Goal: Task Accomplishment & Management: Use online tool/utility

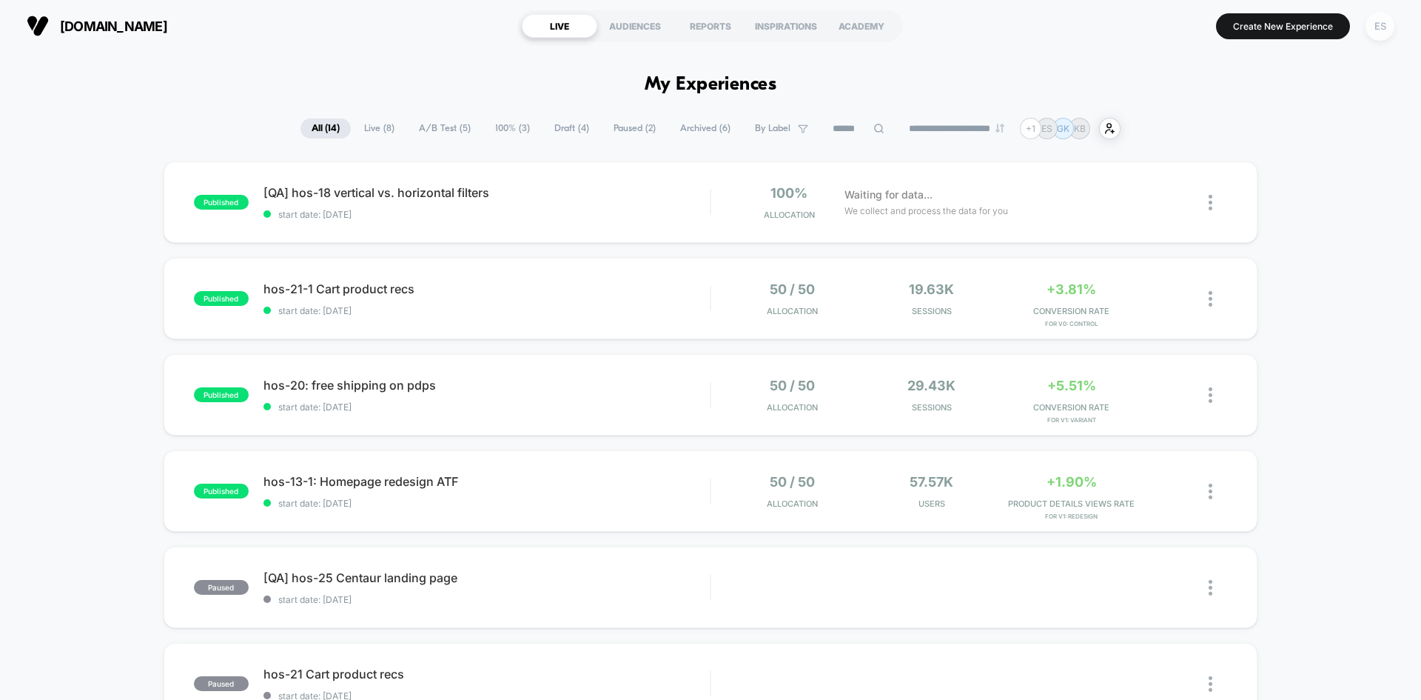
click at [1387, 33] on div "ES" at bounding box center [1380, 26] width 29 height 29
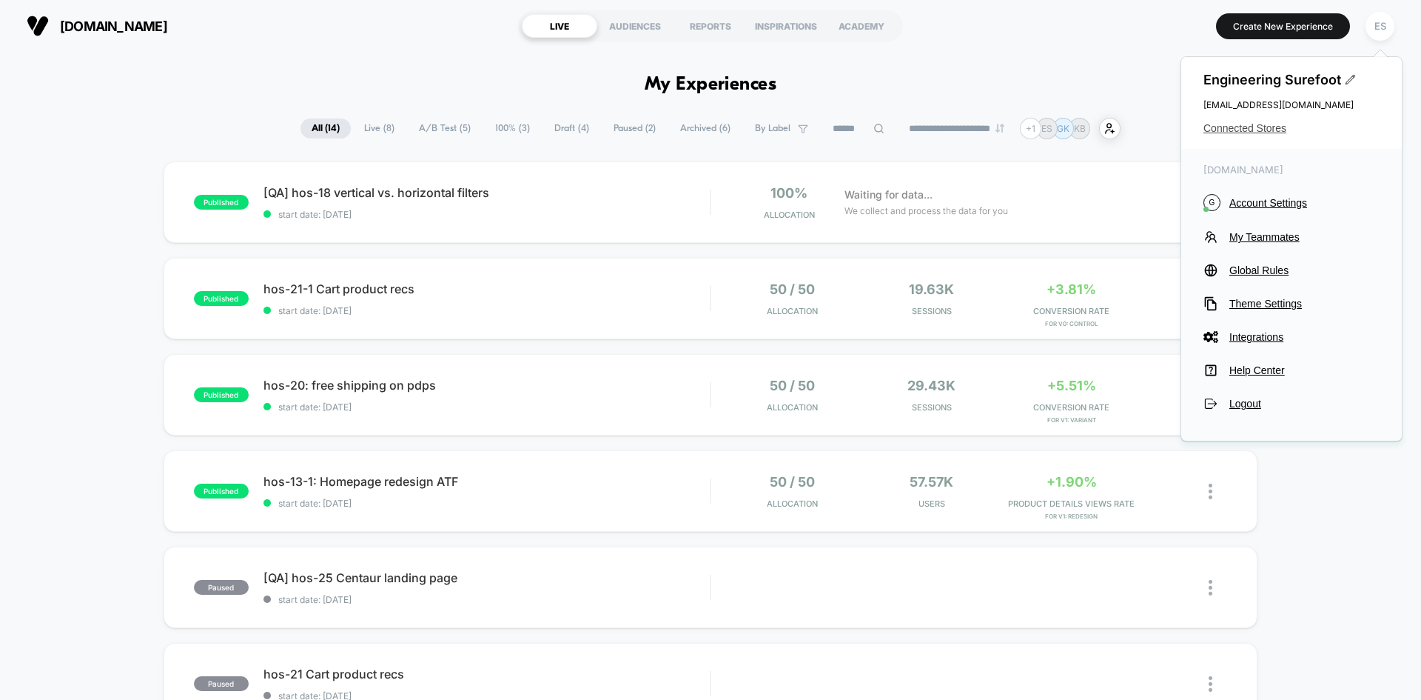
click at [1282, 127] on span "Connected Stores" at bounding box center [1292, 128] width 176 height 12
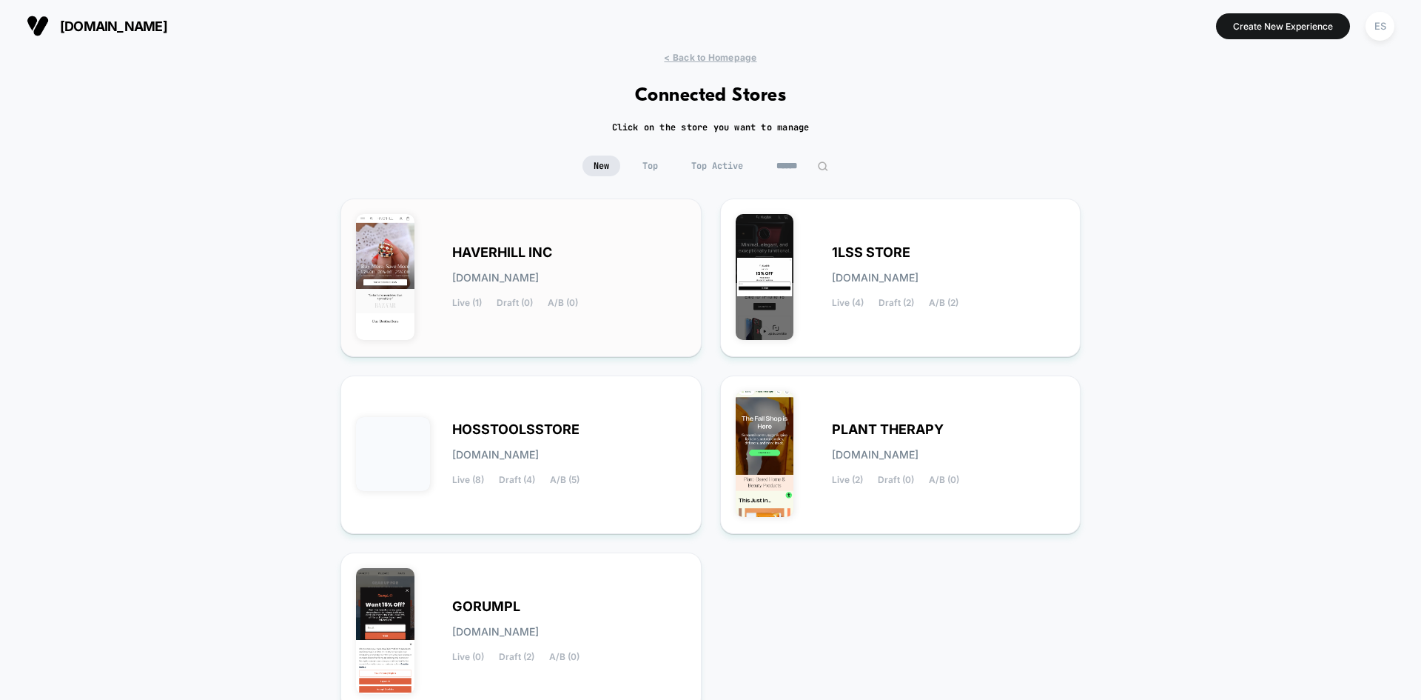
drag, startPoint x: 1227, startPoint y: 475, endPoint x: 595, endPoint y: 284, distance: 659.5
click at [595, 284] on div "HAVERHILL INC haverhill-inc.myshopify.com Live (1) Draft (0) A/B (0)" at bounding box center [569, 277] width 234 height 61
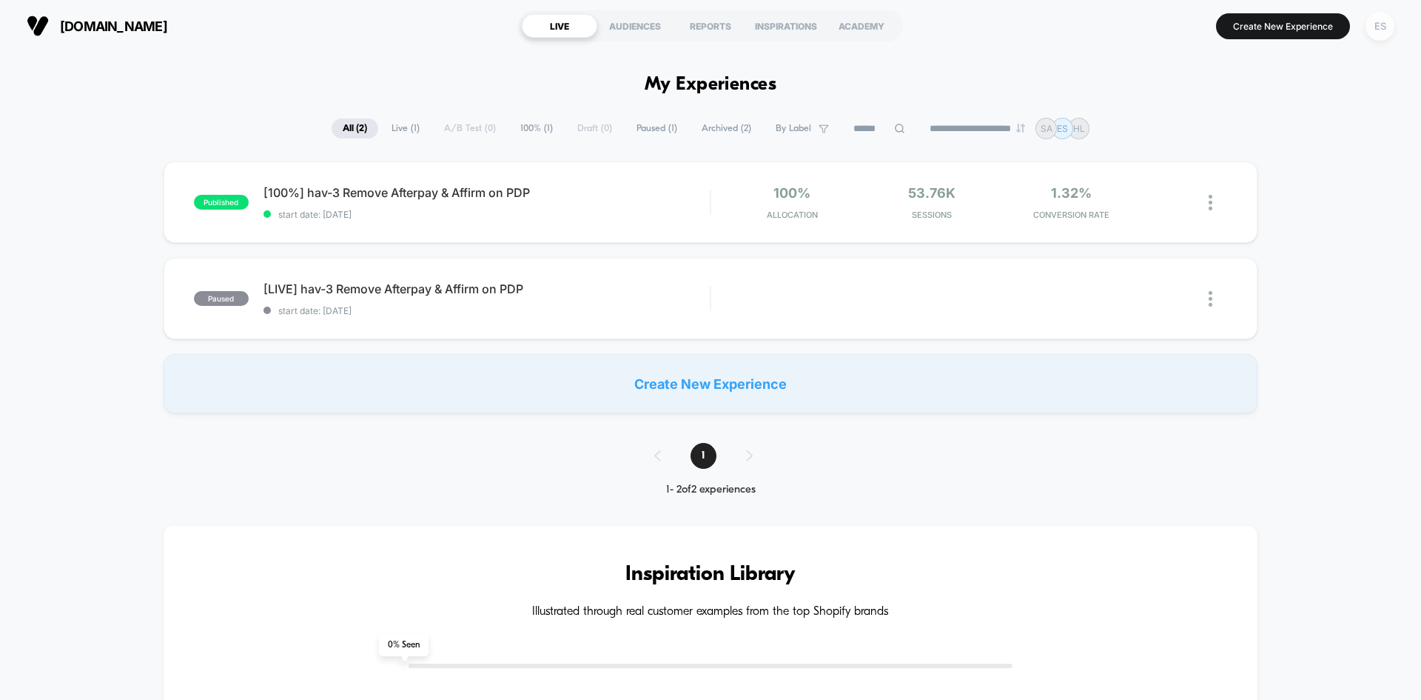
click at [1388, 35] on div "ES" at bounding box center [1380, 26] width 29 height 29
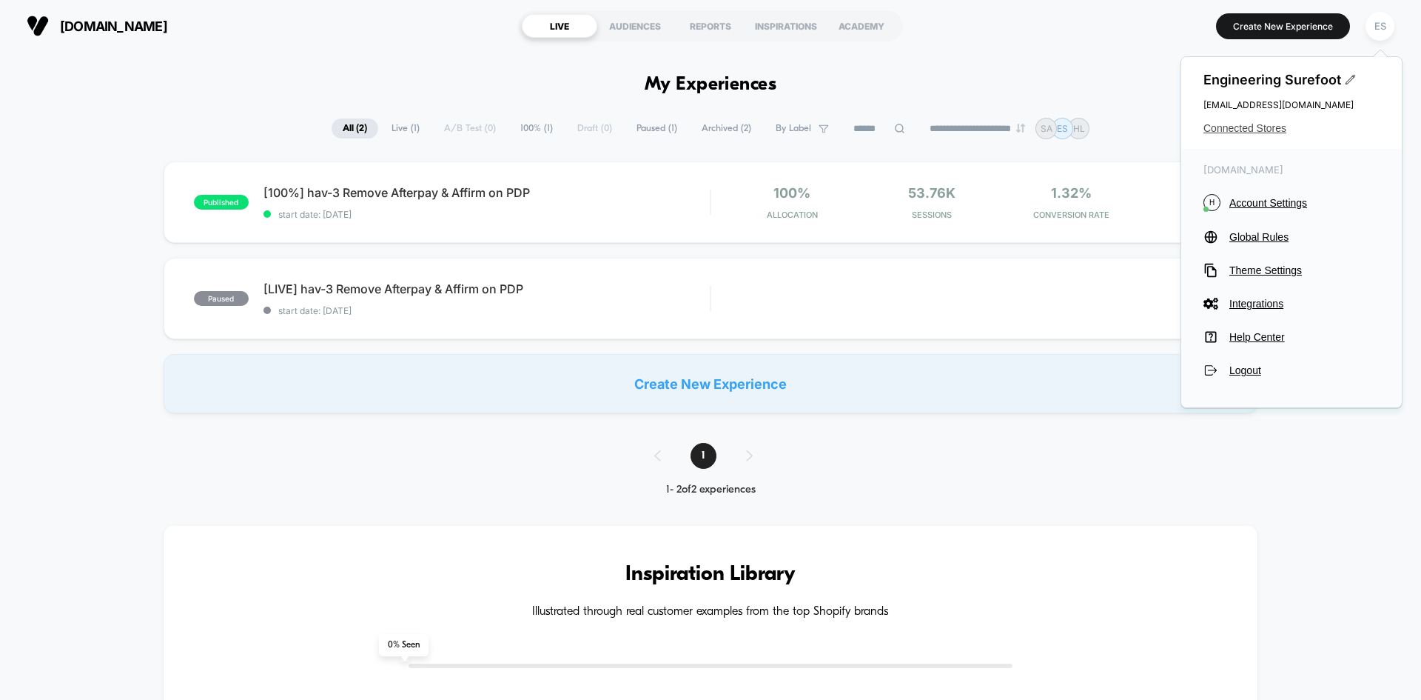
click at [1256, 130] on span "Connected Stores" at bounding box center [1292, 128] width 176 height 12
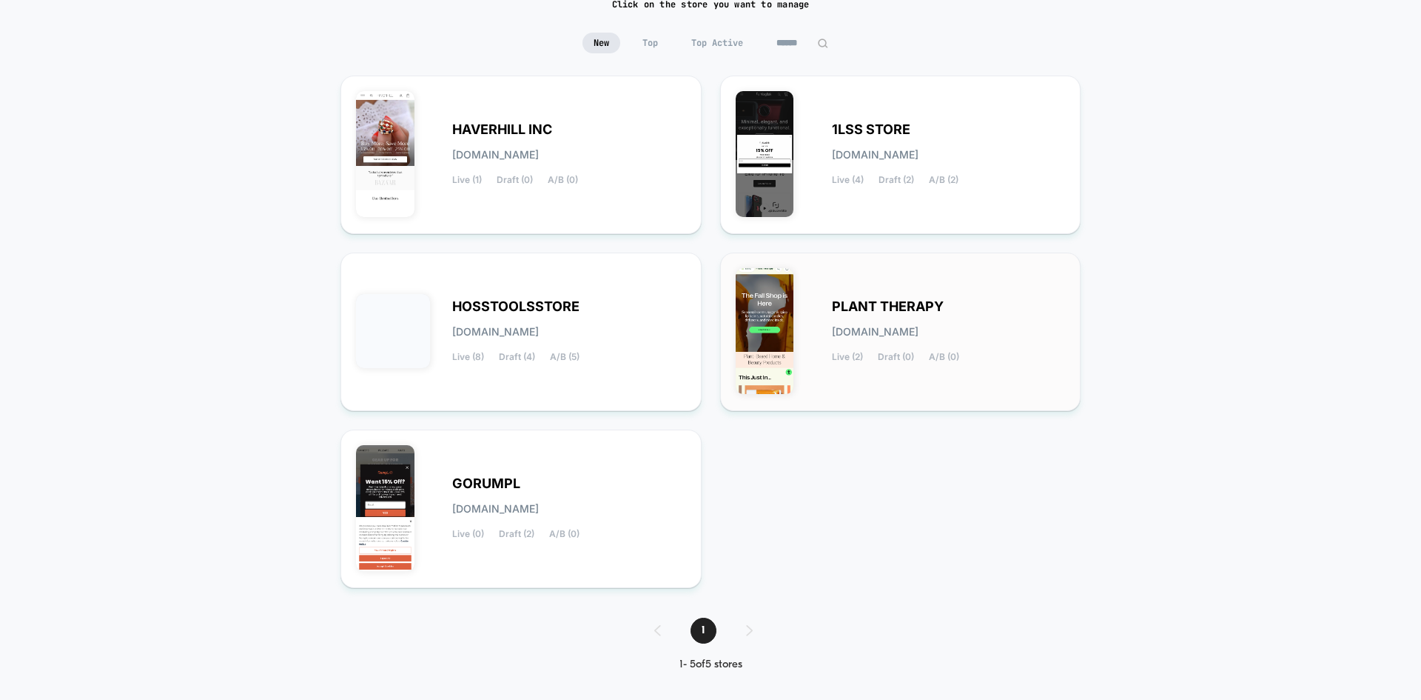
scroll to position [131, 0]
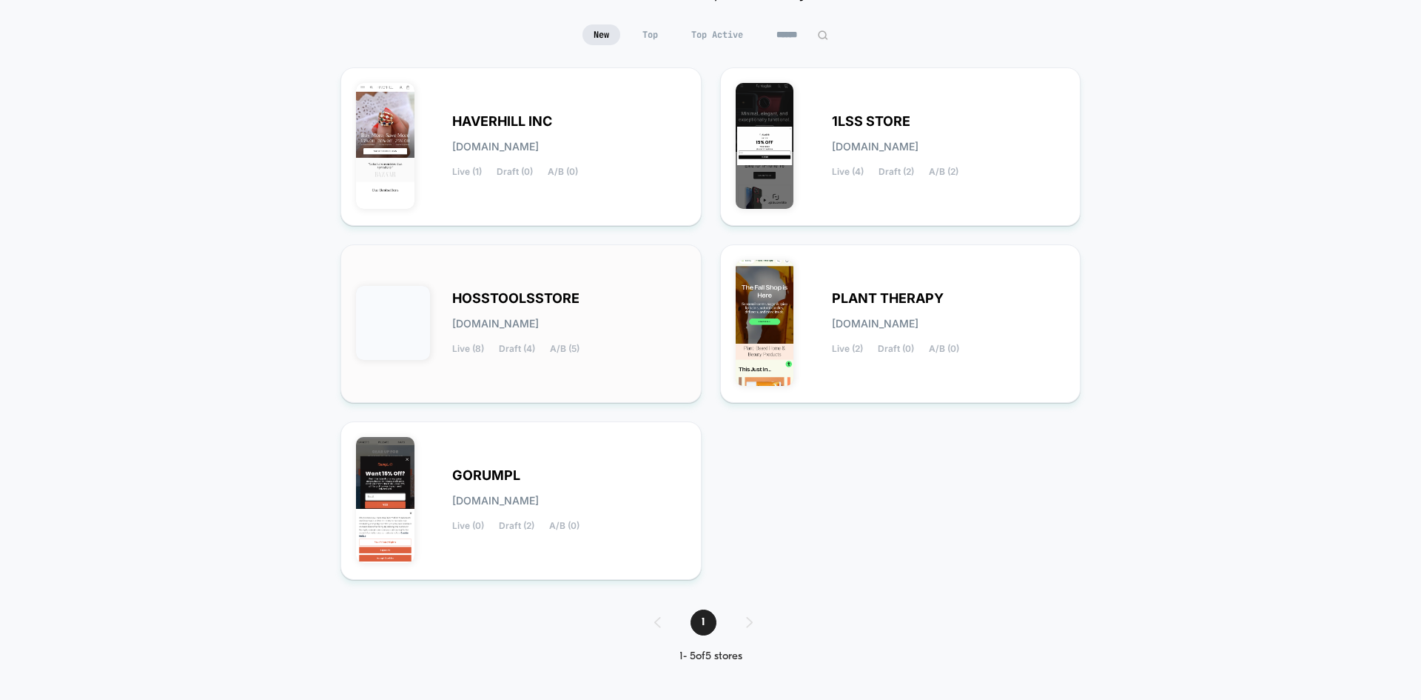
click at [509, 297] on span "HOSSTOOLSSTORE" at bounding box center [515, 298] width 127 height 10
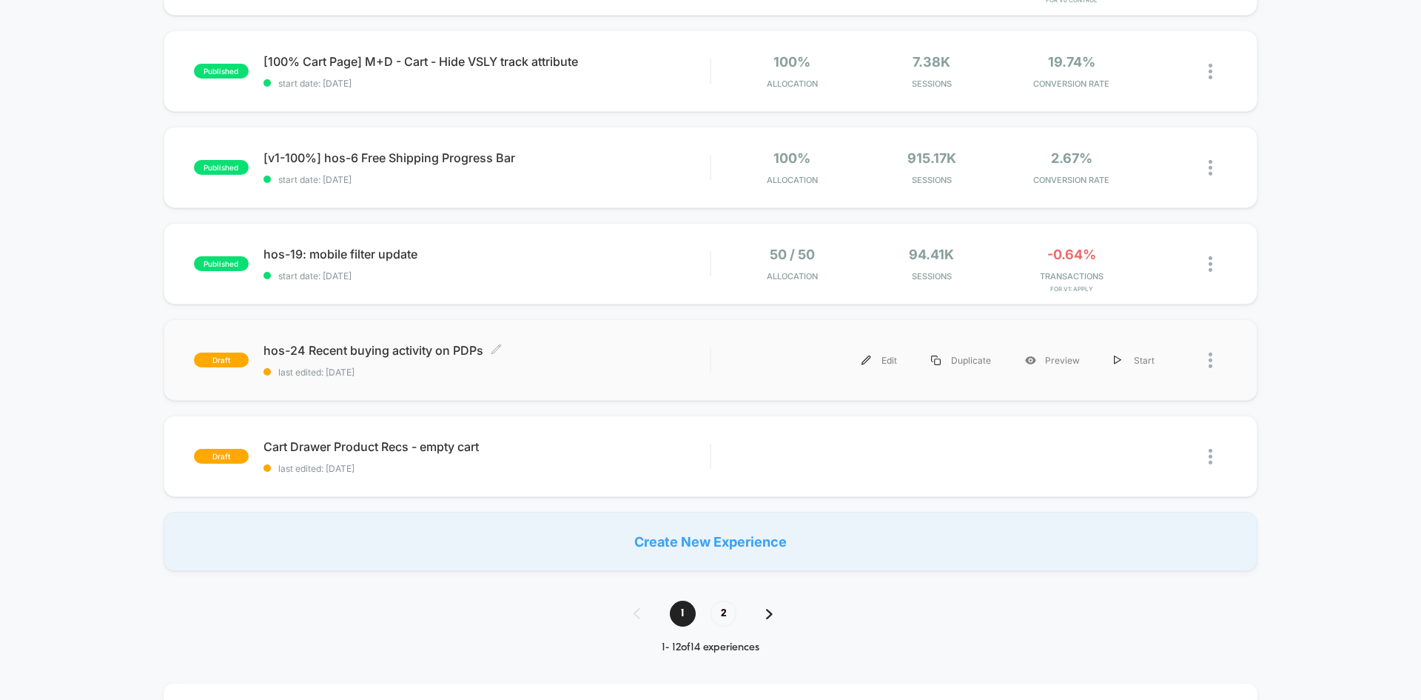
click at [343, 348] on span "hos-24 Recent buying activity on PDPs Click to edit experience details" at bounding box center [487, 350] width 446 height 15
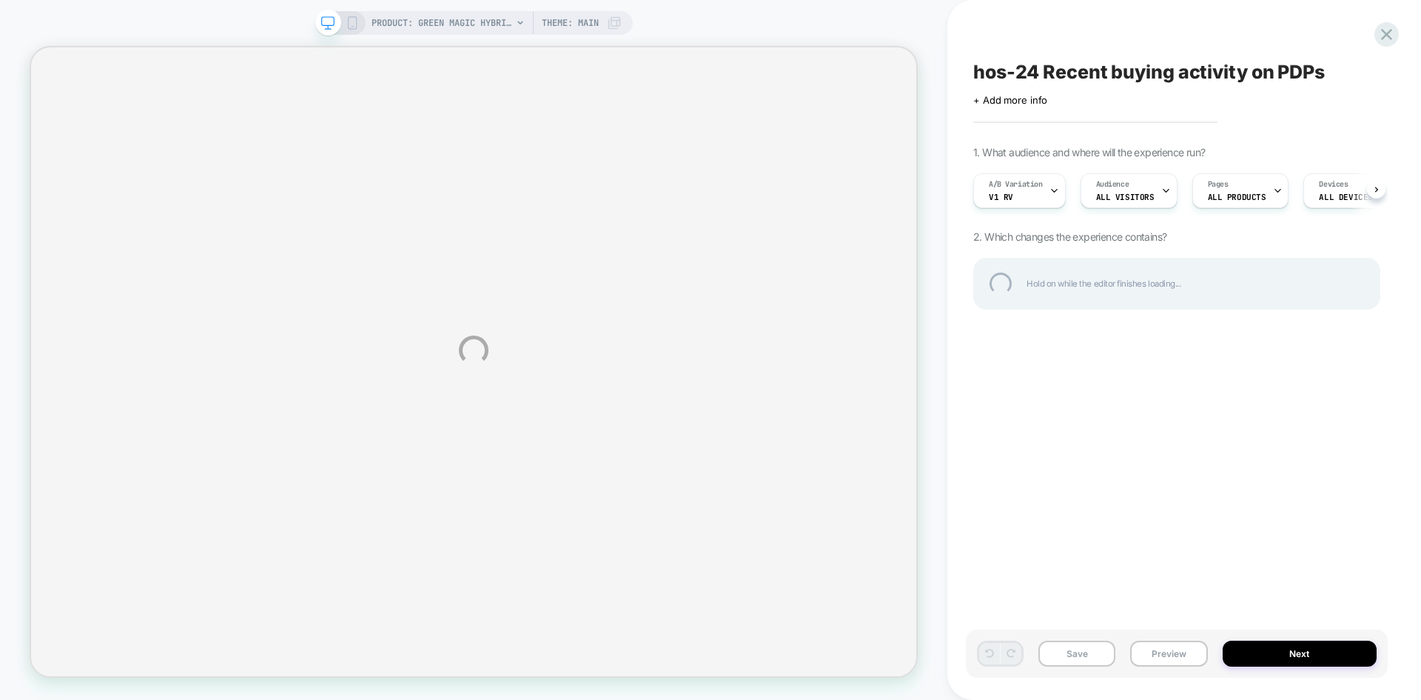
click at [1190, 666] on div "PRODUCT: Green Magic Hybrid Broccoli F1 PRODUCT: Green Magic Hybrid Broccoli F1…" at bounding box center [710, 350] width 1421 height 700
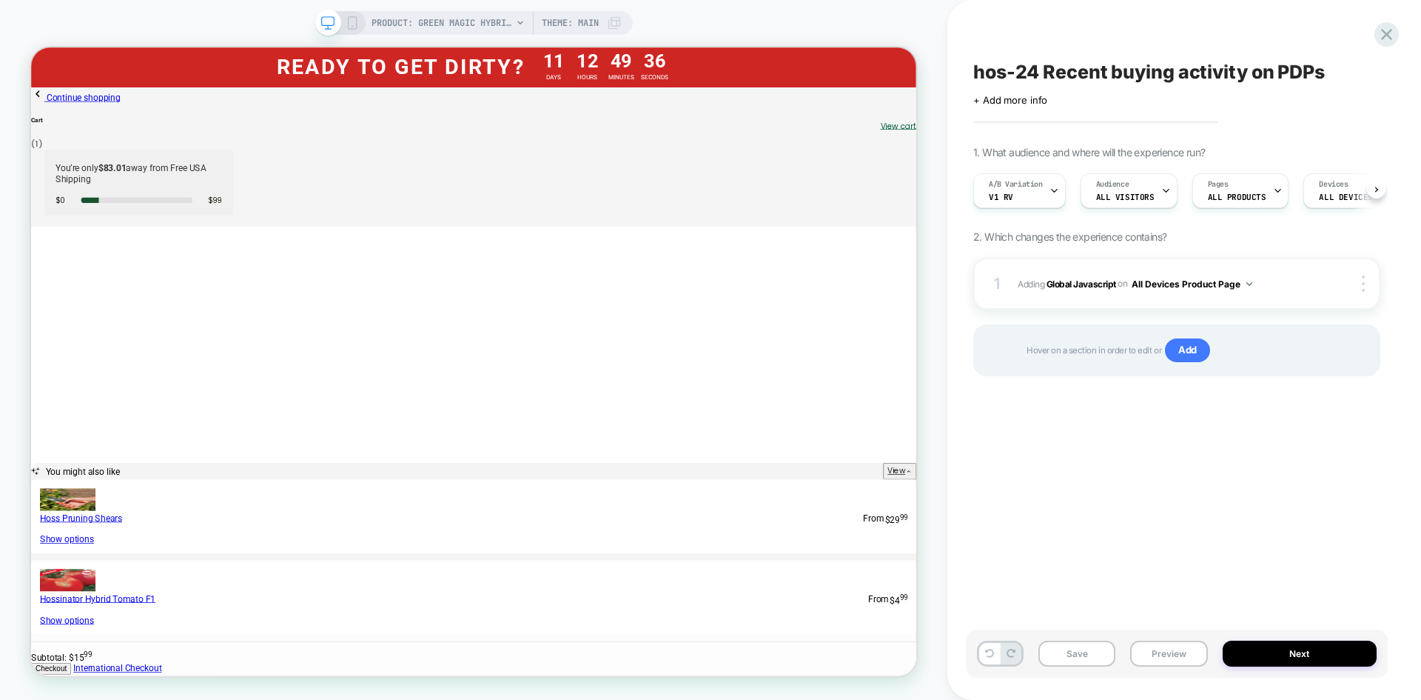
scroll to position [0, 1]
click at [1184, 660] on button "Preview" at bounding box center [1168, 653] width 77 height 26
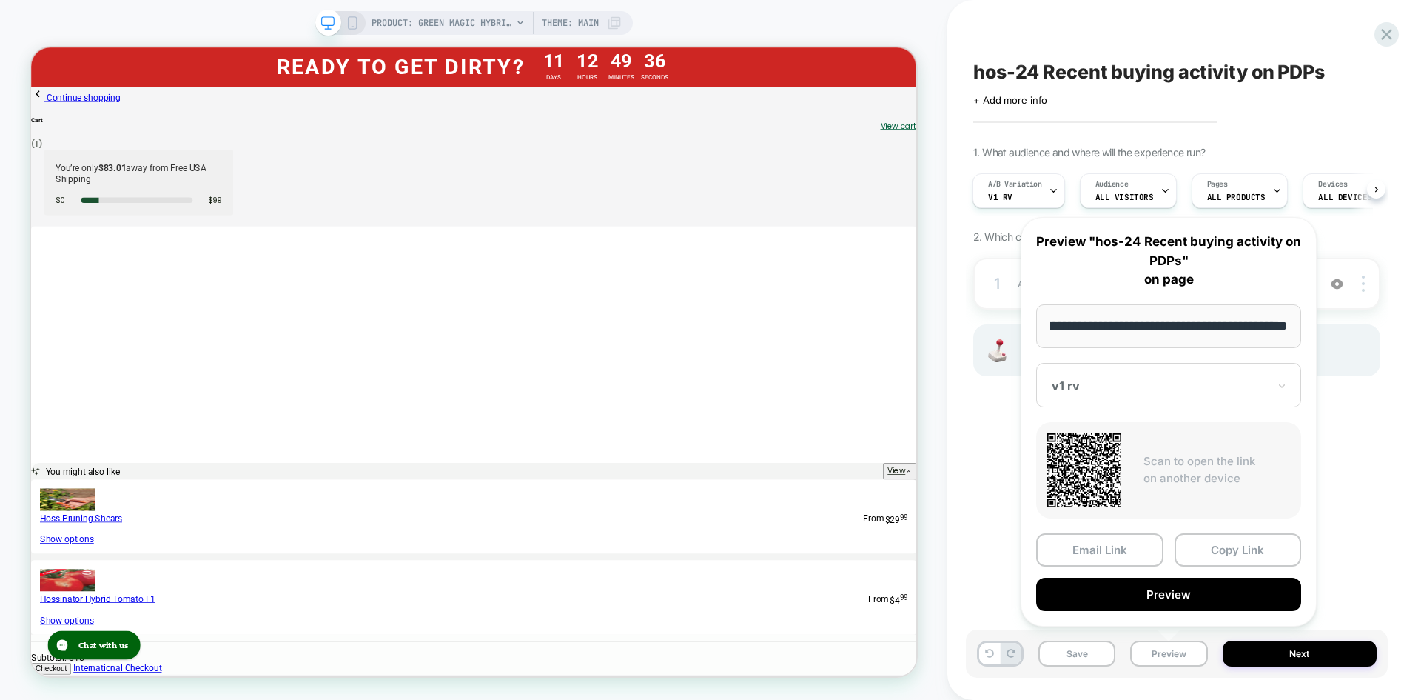
scroll to position [0, 0]
click at [1210, 552] on button "Copy Link" at bounding box center [1238, 549] width 127 height 33
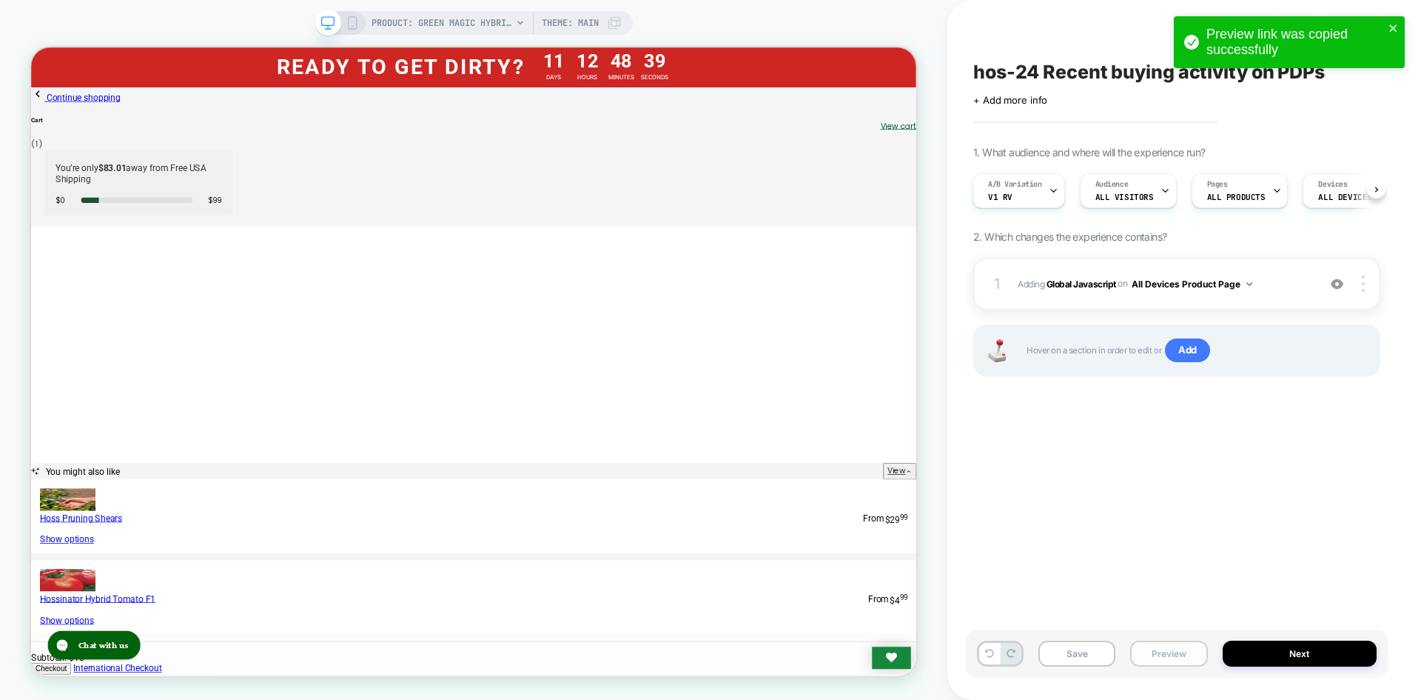
click at [1185, 660] on button "Preview" at bounding box center [1168, 653] width 77 height 26
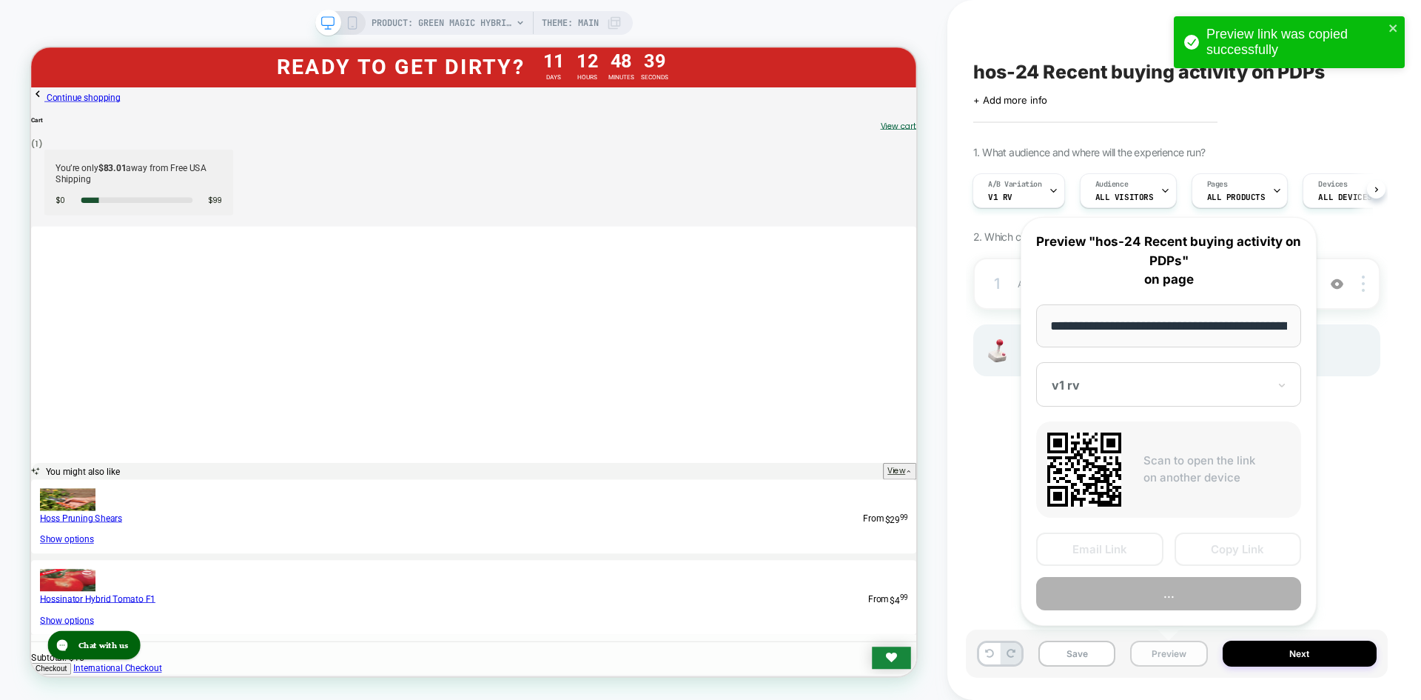
scroll to position [0, 195]
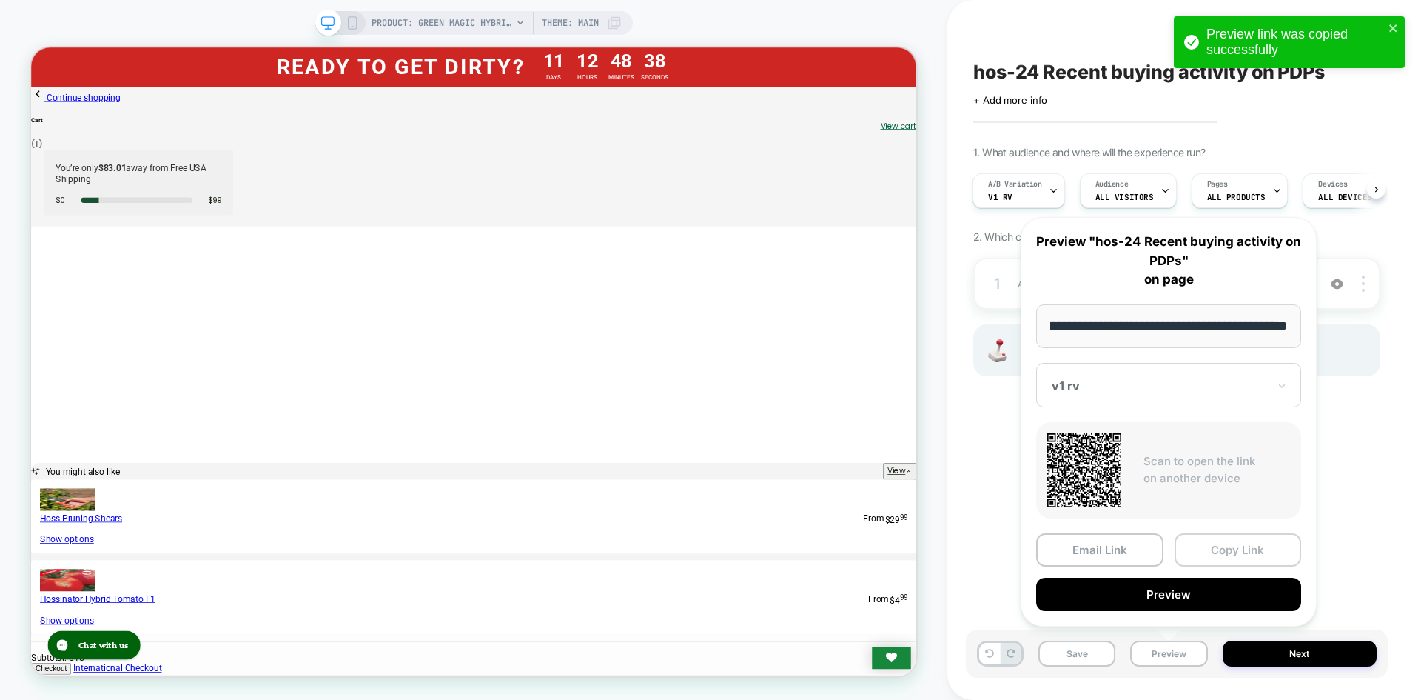
click at [1207, 552] on button "Copy Link" at bounding box center [1238, 549] width 127 height 33
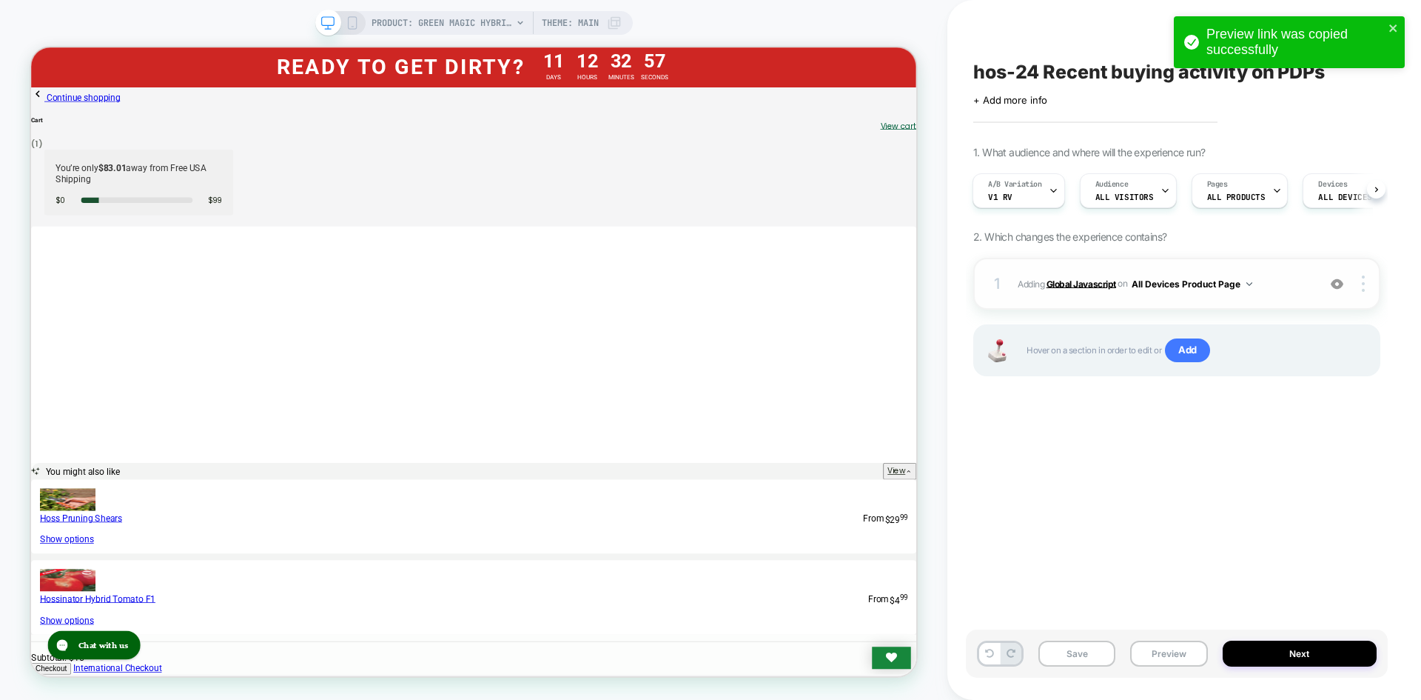
click at [1075, 285] on b "Global Javascript" at bounding box center [1082, 283] width 70 height 11
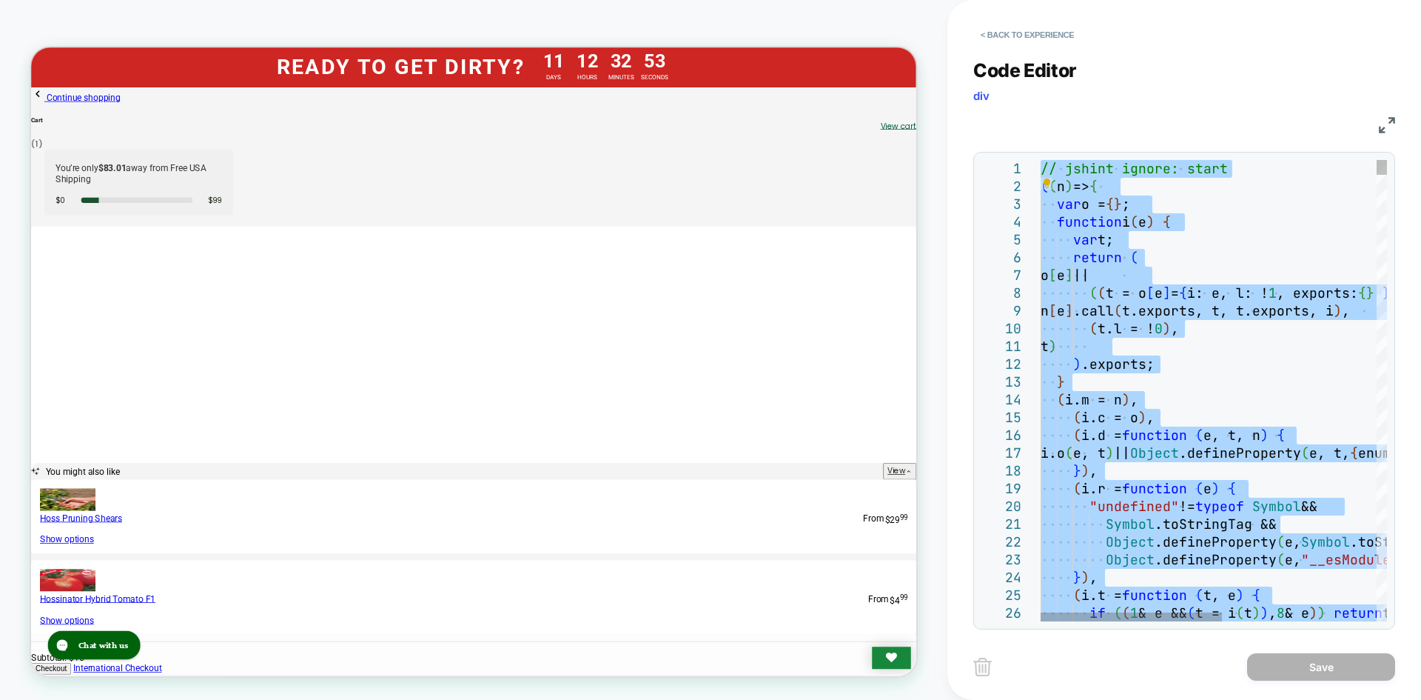
type textarea "**********"
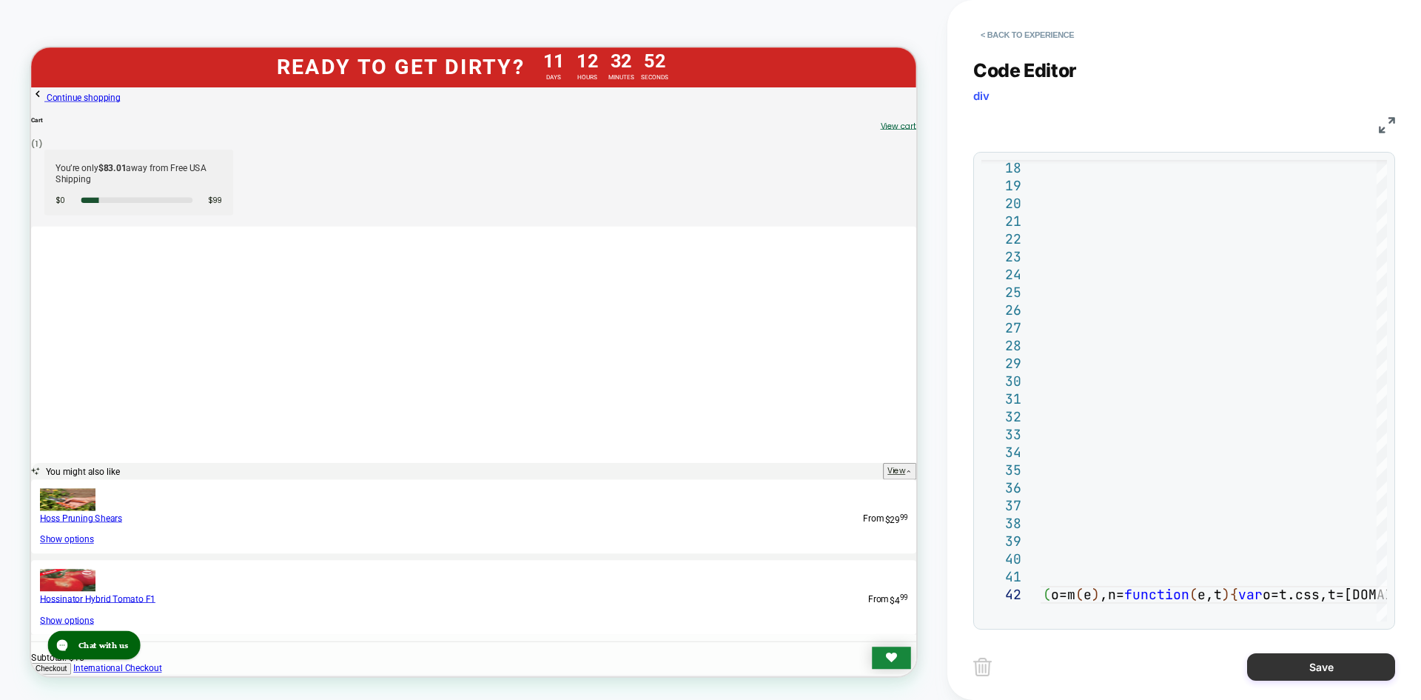
click at [1284, 660] on button "Save" at bounding box center [1321, 666] width 148 height 27
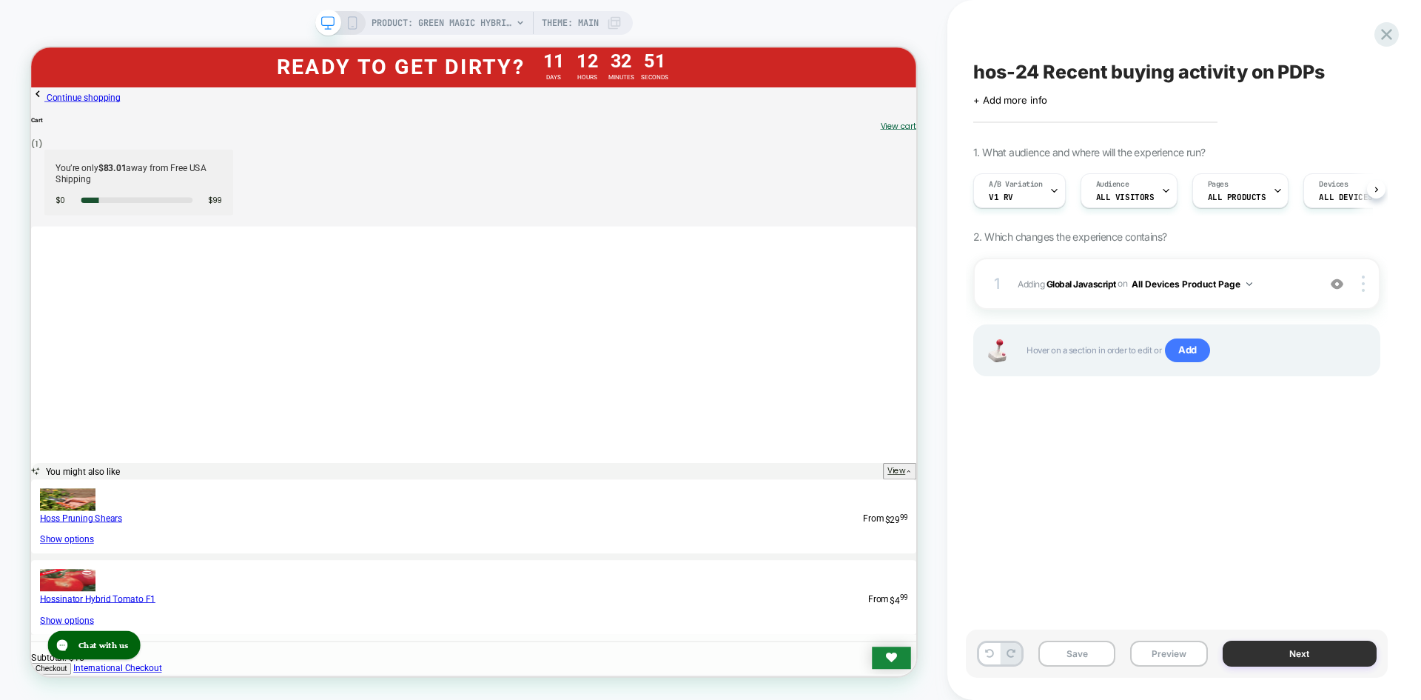
scroll to position [0, 1]
click at [1096, 636] on div "Save Preview Next" at bounding box center [1177, 653] width 422 height 48
click at [1092, 649] on button "Save" at bounding box center [1077, 653] width 77 height 26
click at [1163, 664] on button "Preview" at bounding box center [1168, 653] width 77 height 26
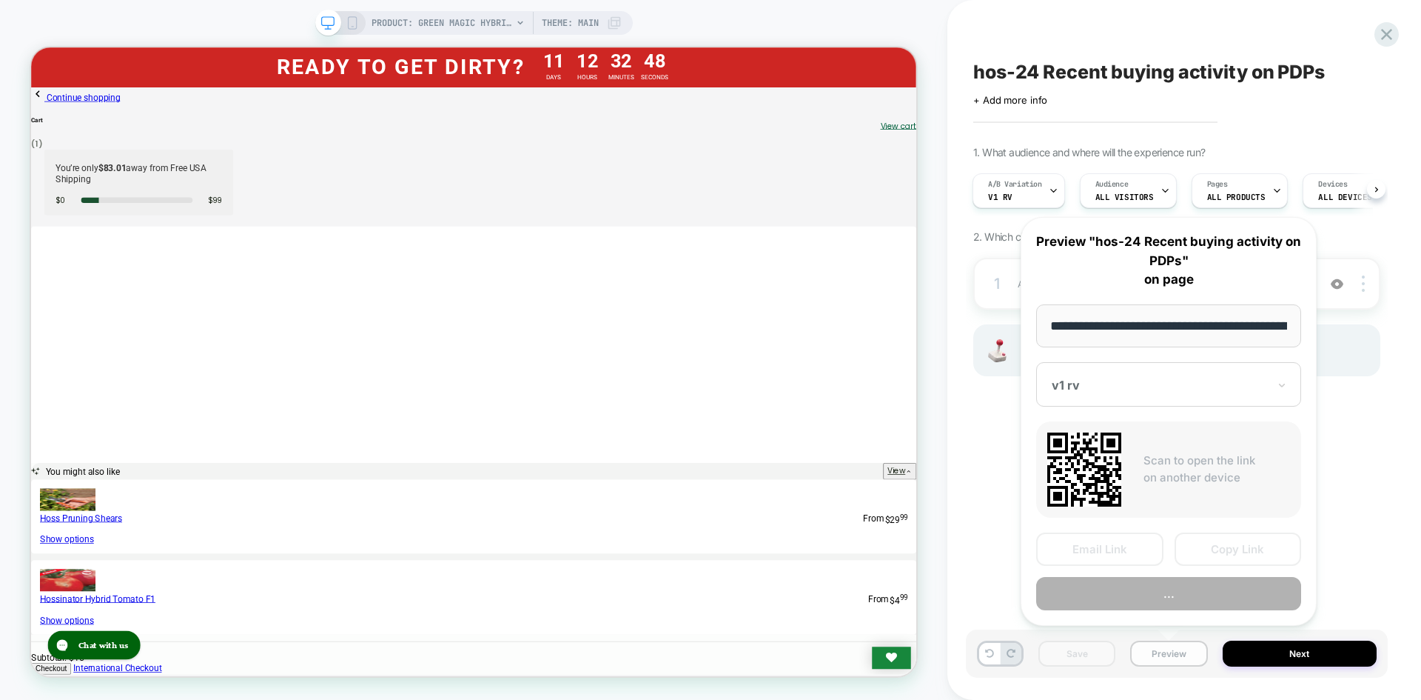
scroll to position [0, 195]
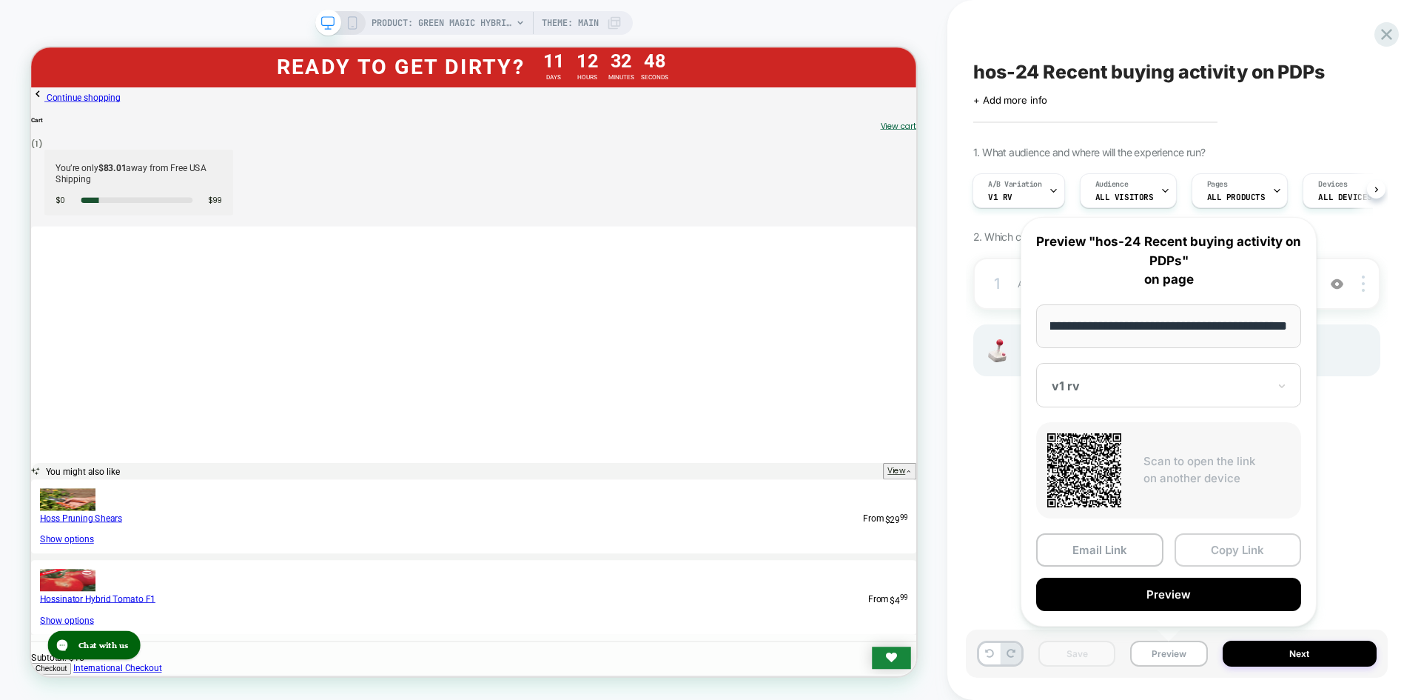
click at [1212, 543] on button "Copy Link" at bounding box center [1238, 549] width 127 height 33
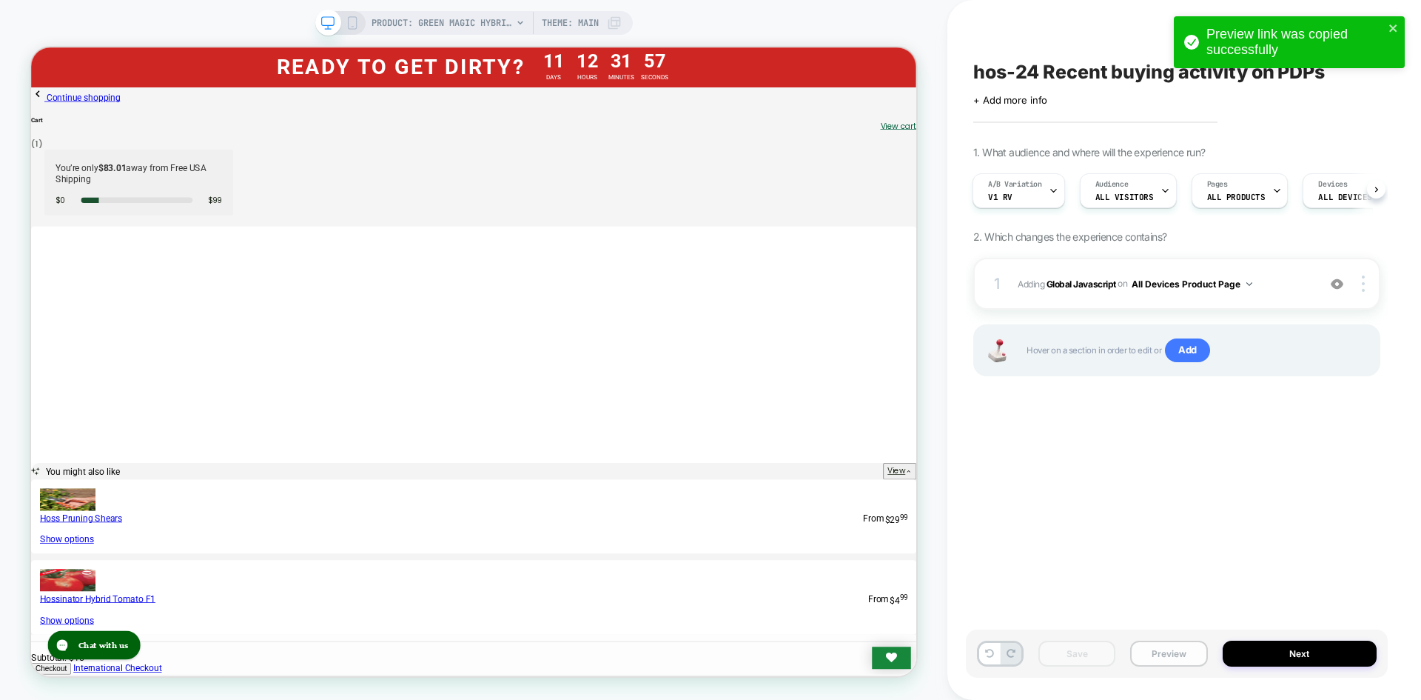
click at [1174, 659] on button "Preview" at bounding box center [1168, 653] width 77 height 26
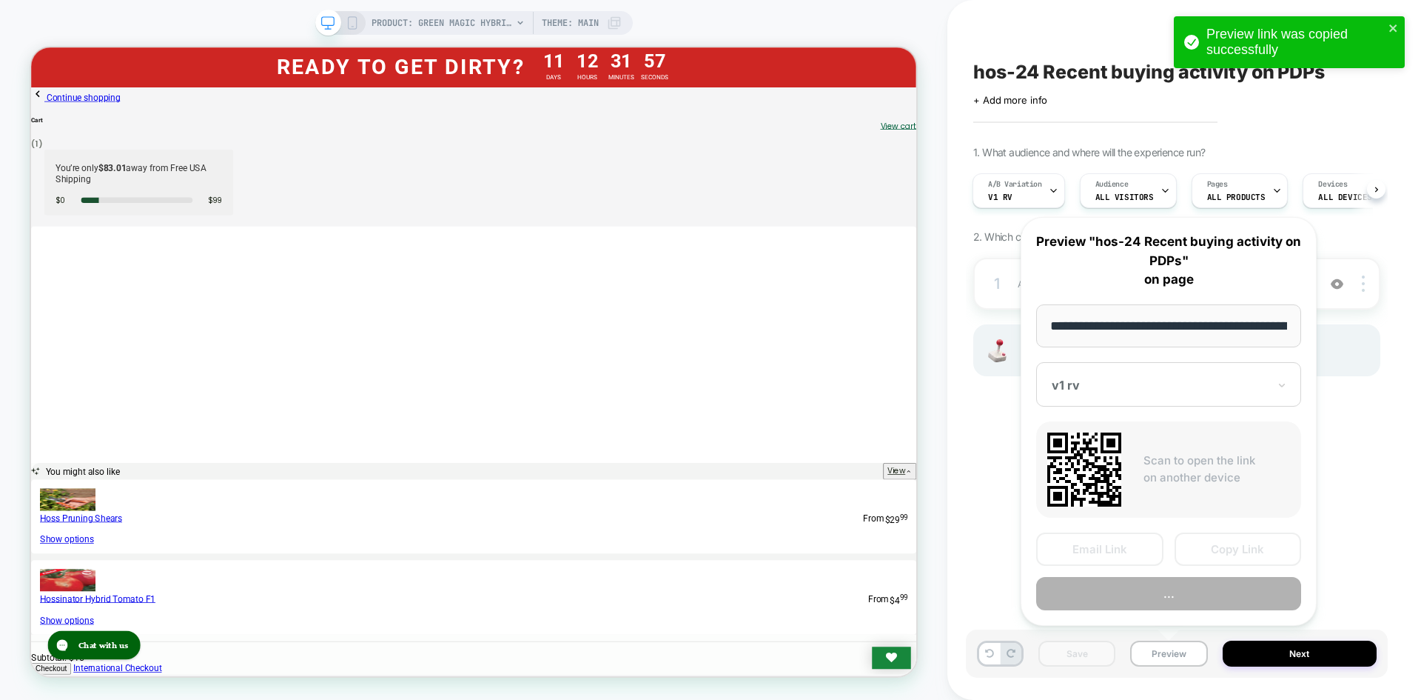
scroll to position [0, 195]
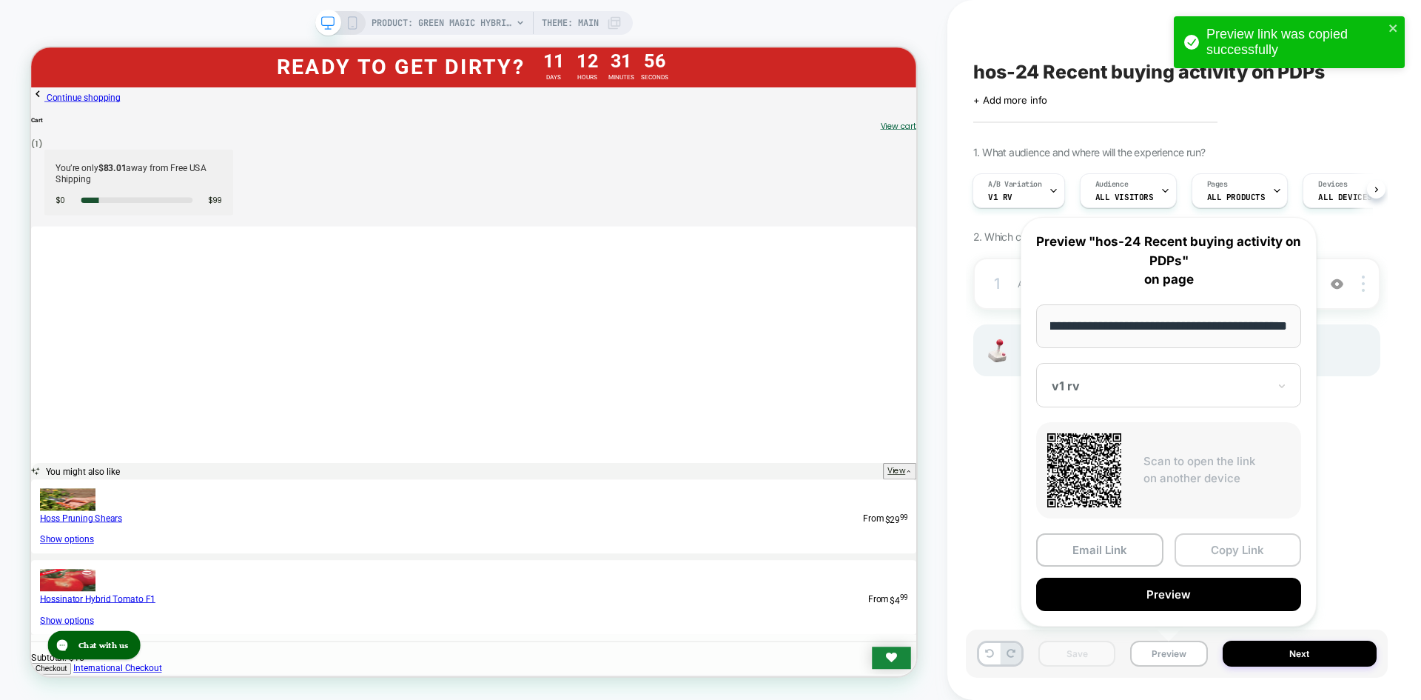
click at [1224, 549] on button "Copy Link" at bounding box center [1238, 549] width 127 height 33
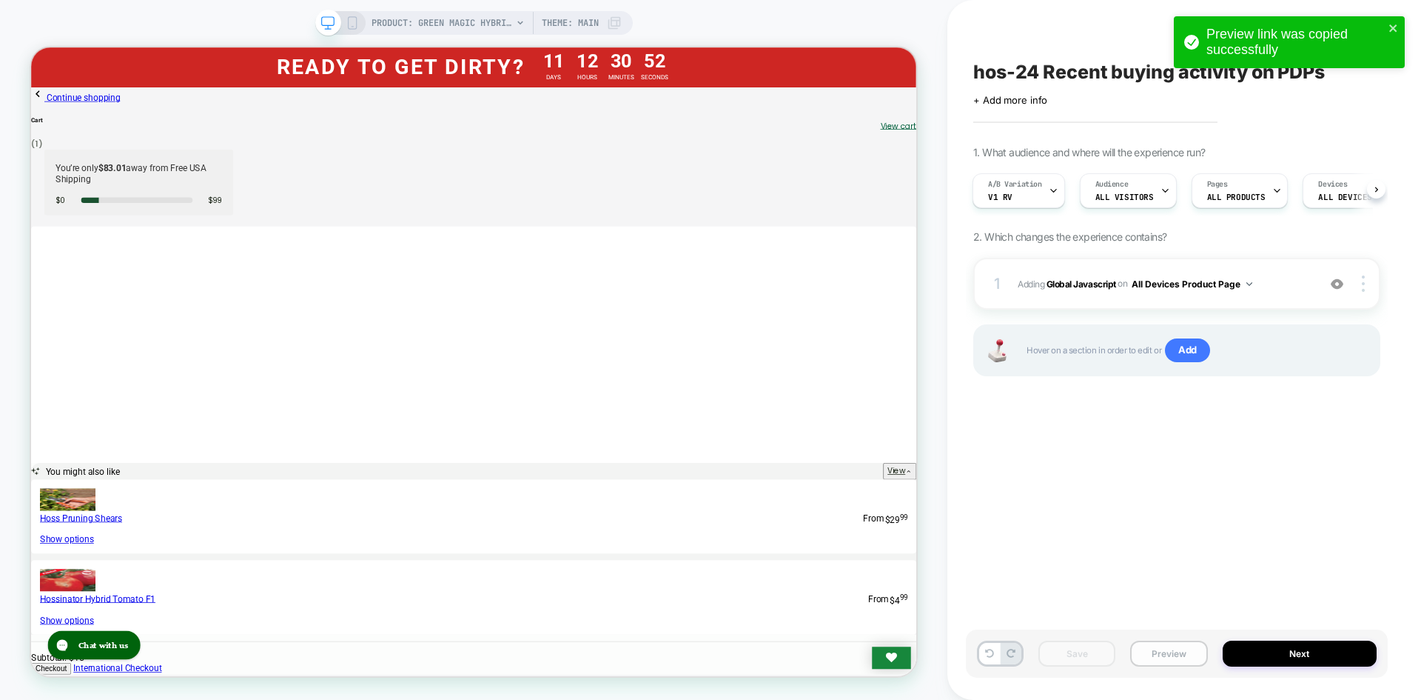
click at [1199, 646] on button "Preview" at bounding box center [1168, 653] width 77 height 26
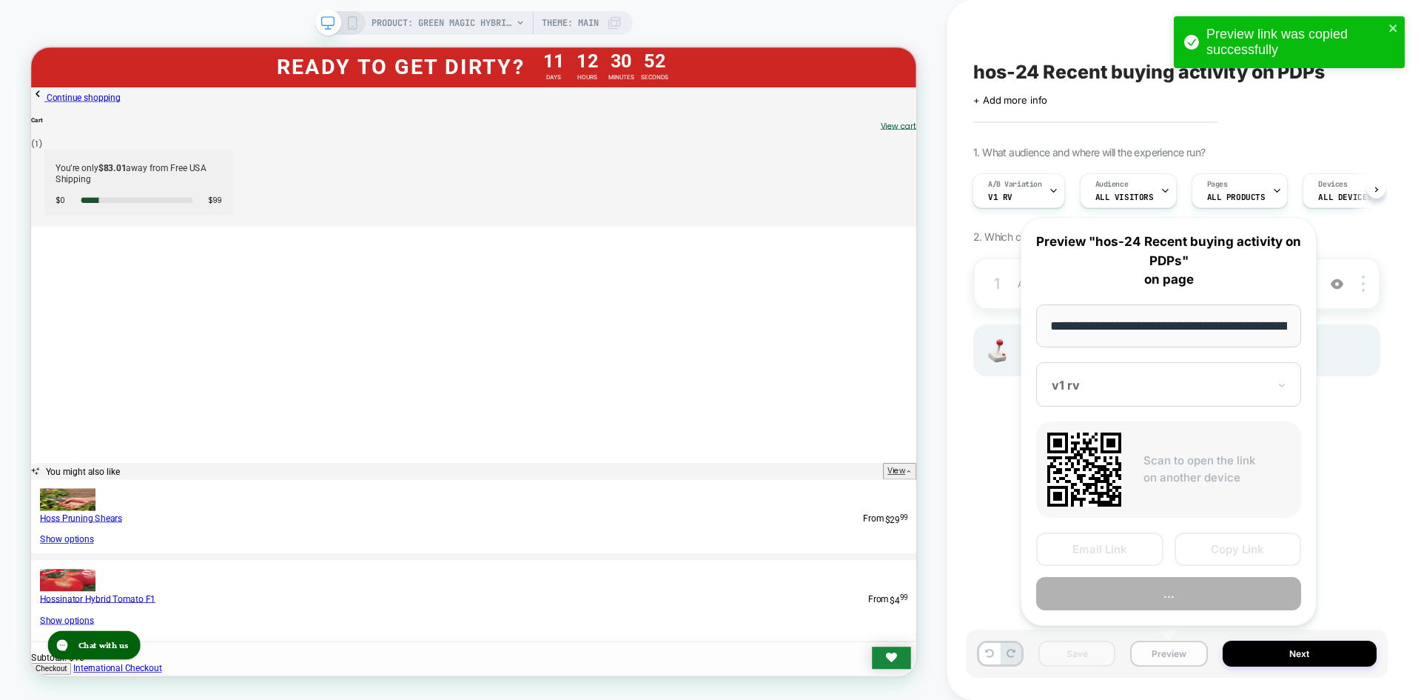
scroll to position [0, 195]
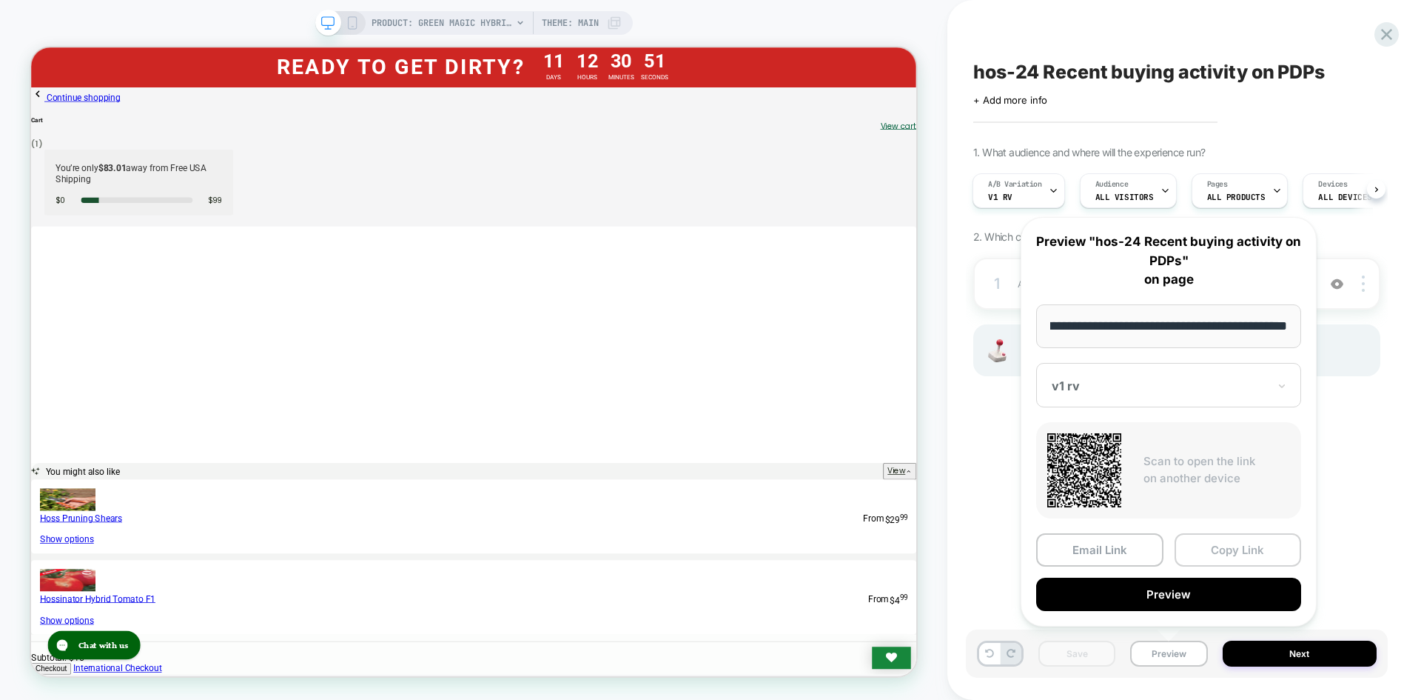
click at [1245, 549] on button "Copy Link" at bounding box center [1238, 549] width 127 height 33
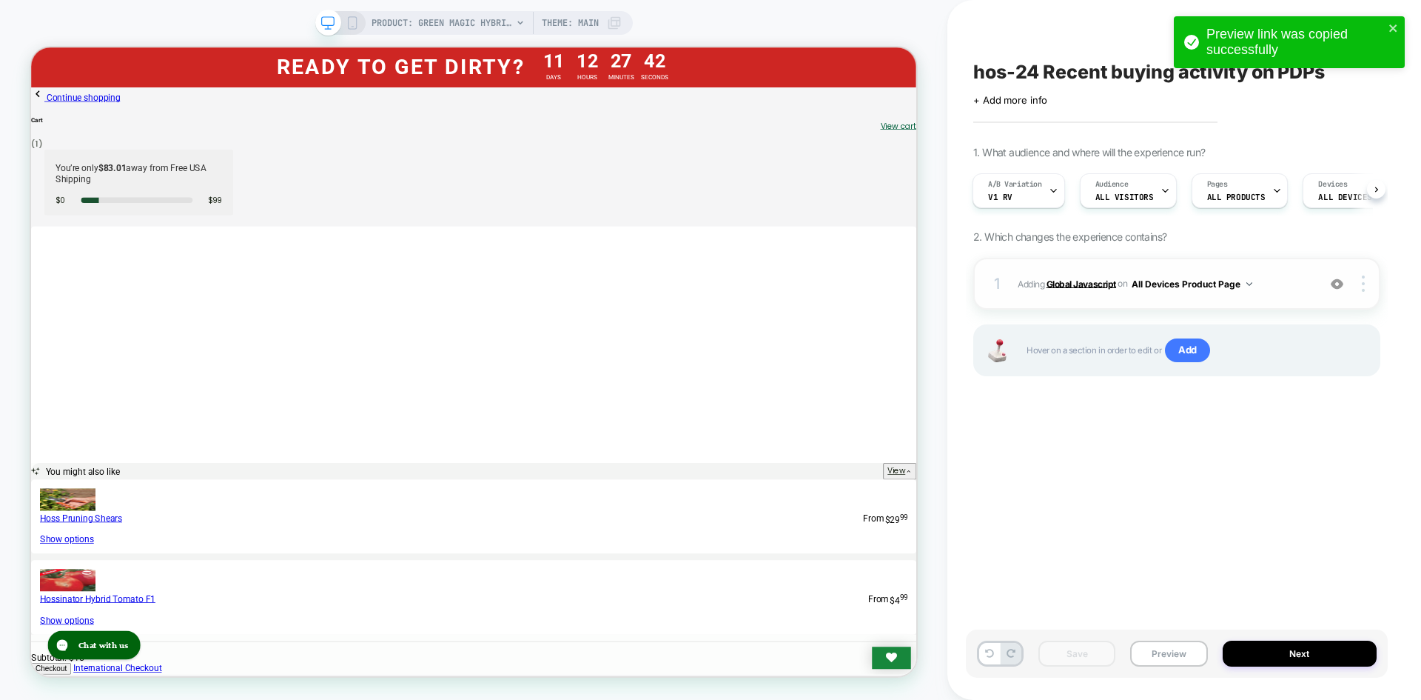
click at [1073, 287] on b "Global Javascript" at bounding box center [1082, 283] width 70 height 11
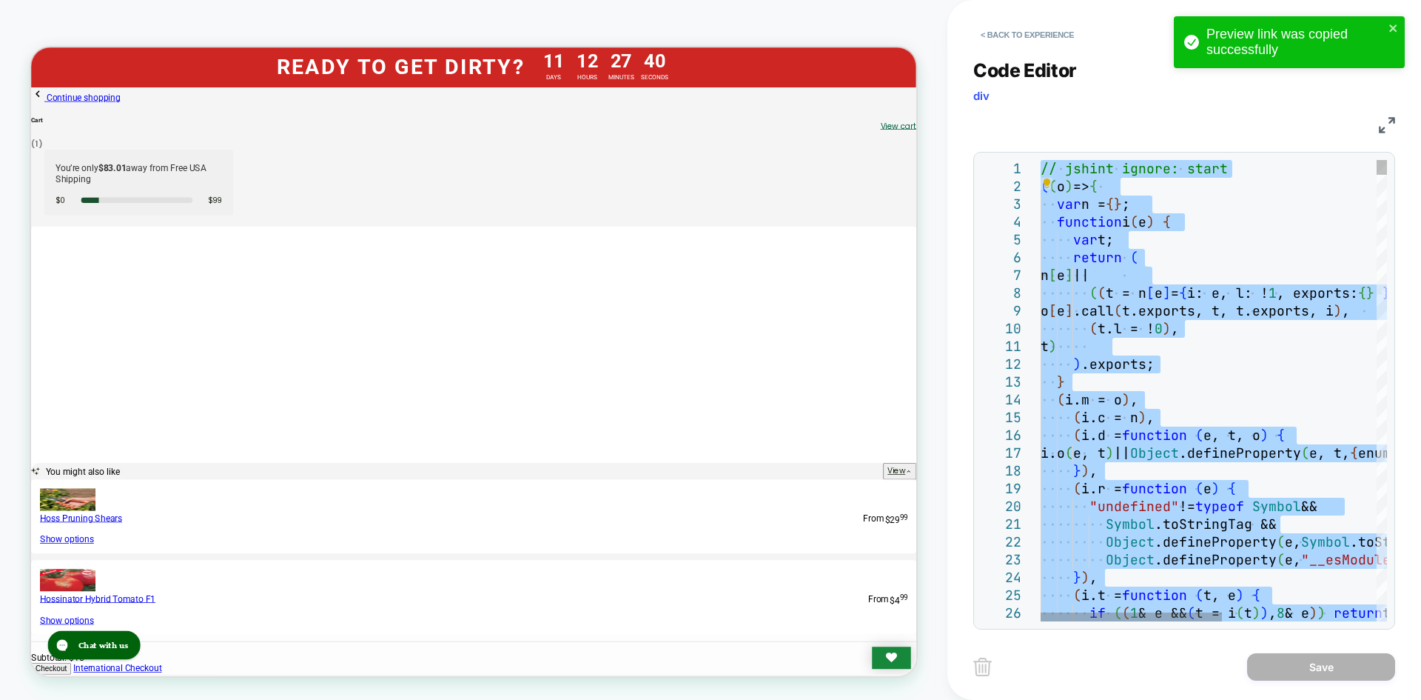
type textarea "**********"
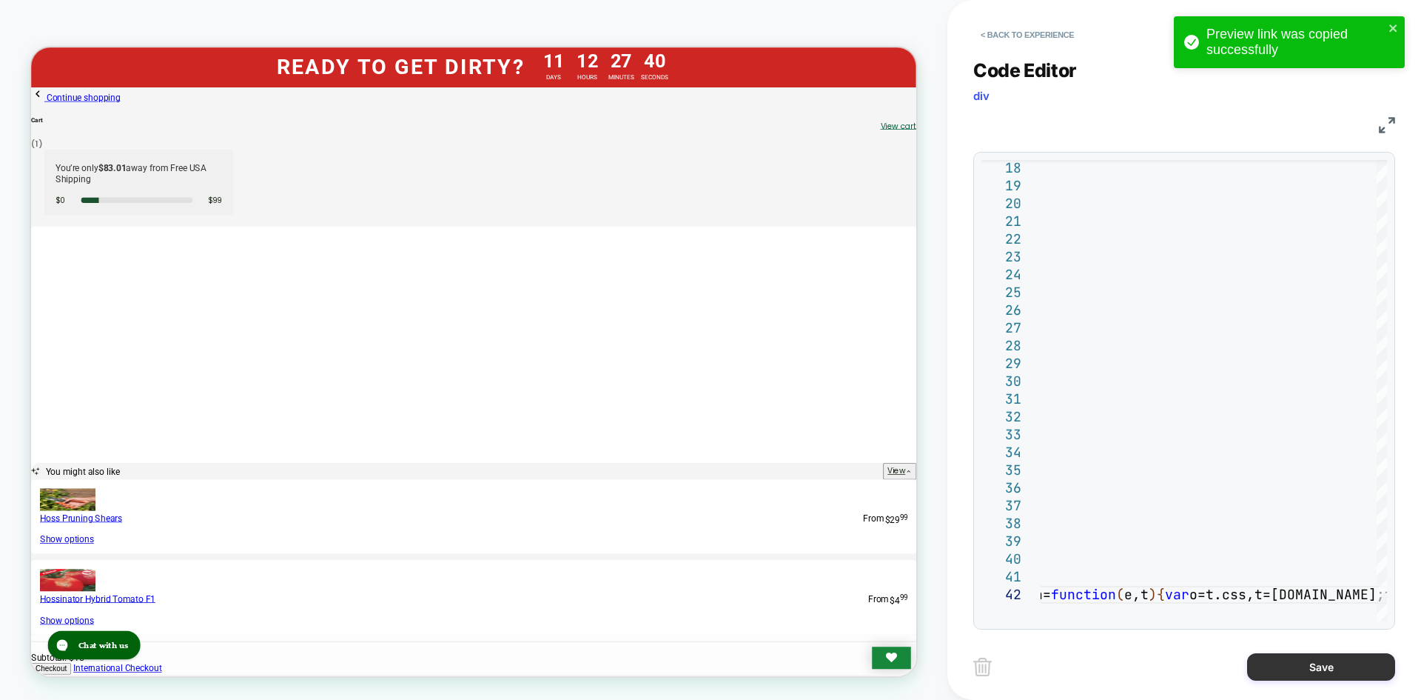
click at [1321, 666] on button "Save" at bounding box center [1321, 666] width 148 height 27
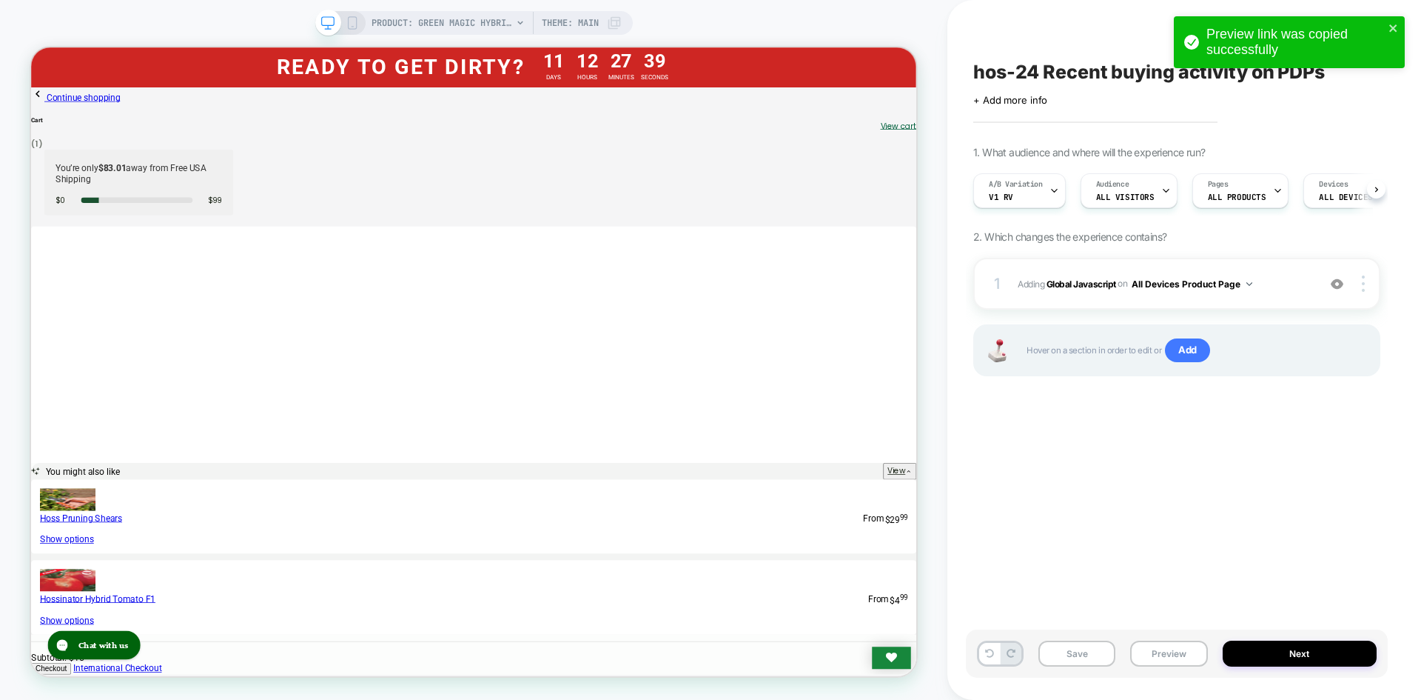
scroll to position [0, 1]
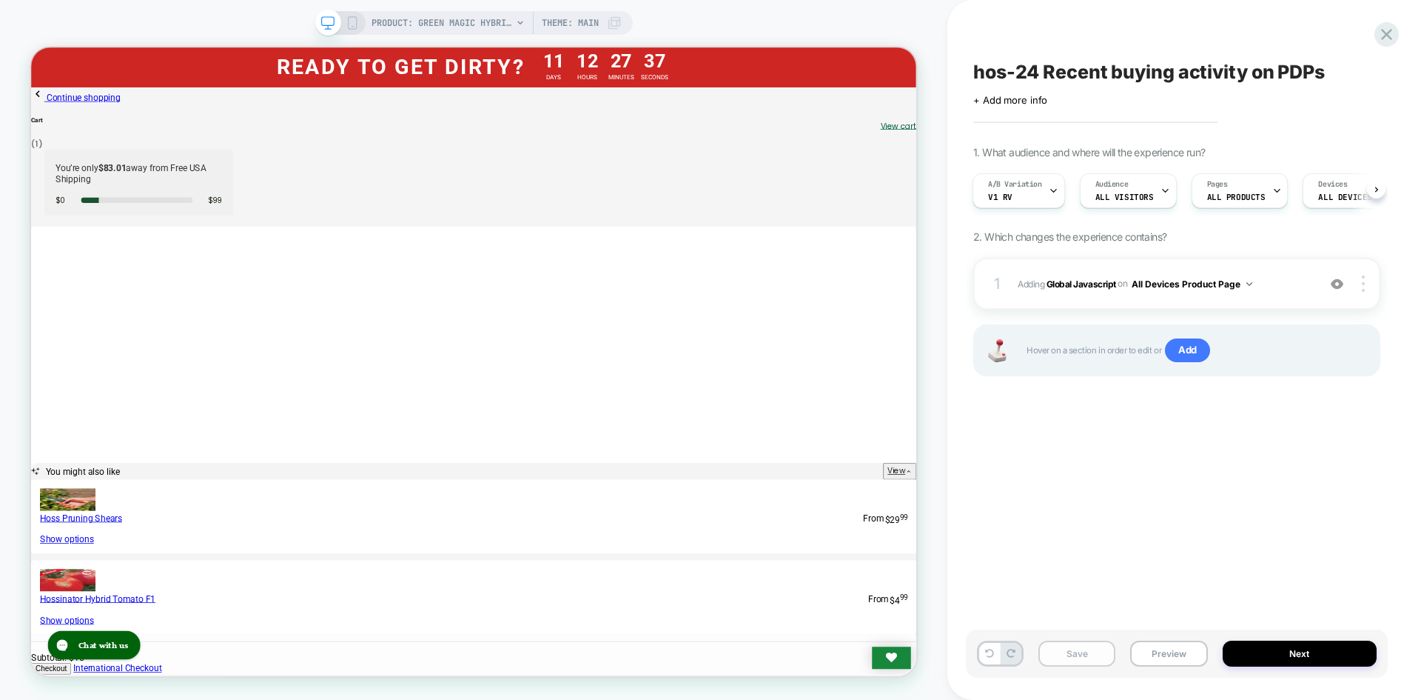
click at [1076, 640] on button "Save" at bounding box center [1077, 653] width 77 height 26
click at [1183, 653] on button "Preview" at bounding box center [1168, 653] width 77 height 26
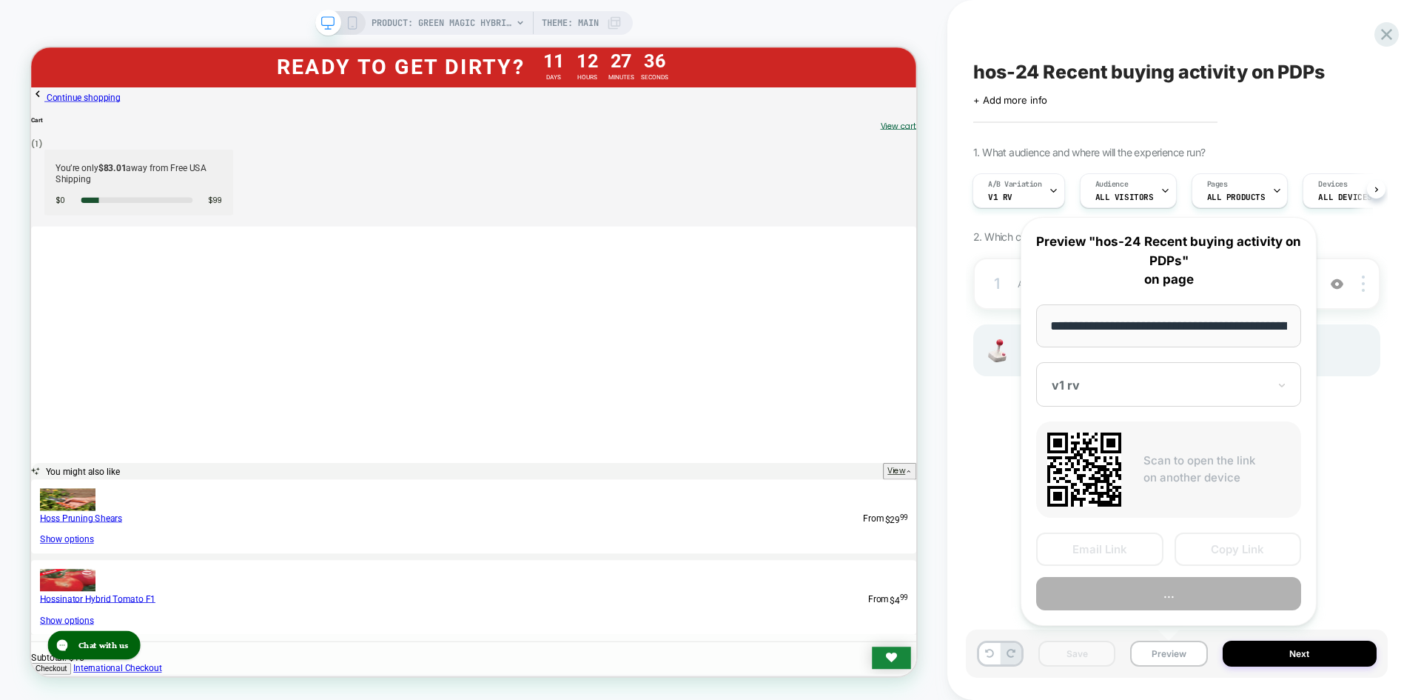
scroll to position [0, 195]
click at [1216, 554] on button "Copy Link" at bounding box center [1238, 549] width 127 height 33
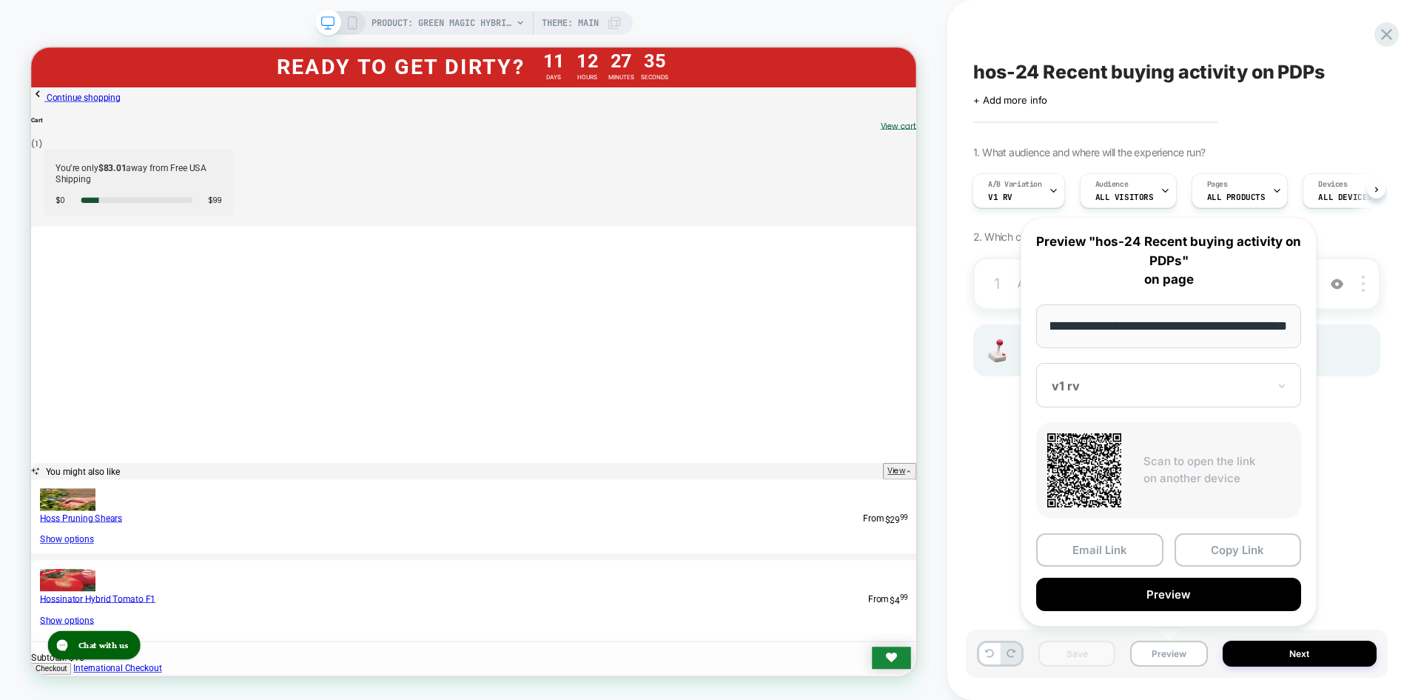
scroll to position [0, 0]
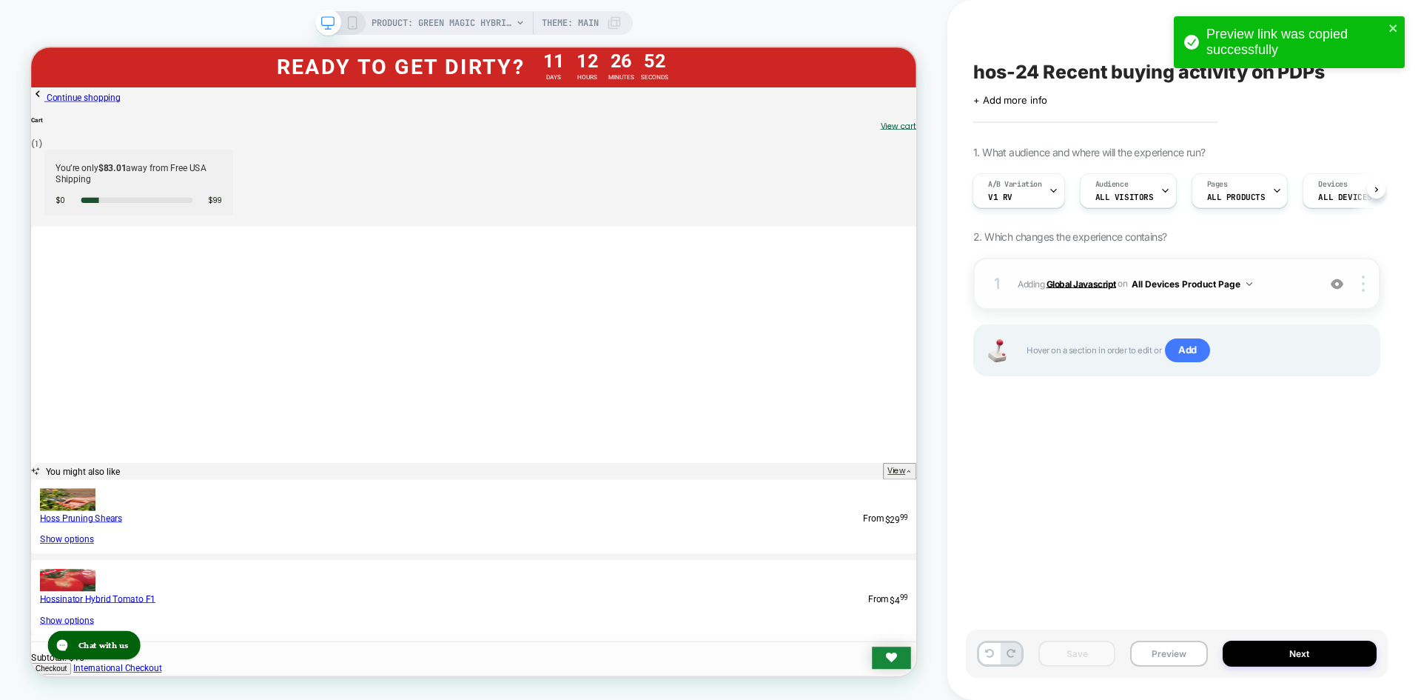
drag, startPoint x: 1088, startPoint y: 287, endPoint x: 1032, endPoint y: 659, distance: 375.9
click at [1088, 287] on b "Global Javascript" at bounding box center [1082, 283] width 70 height 11
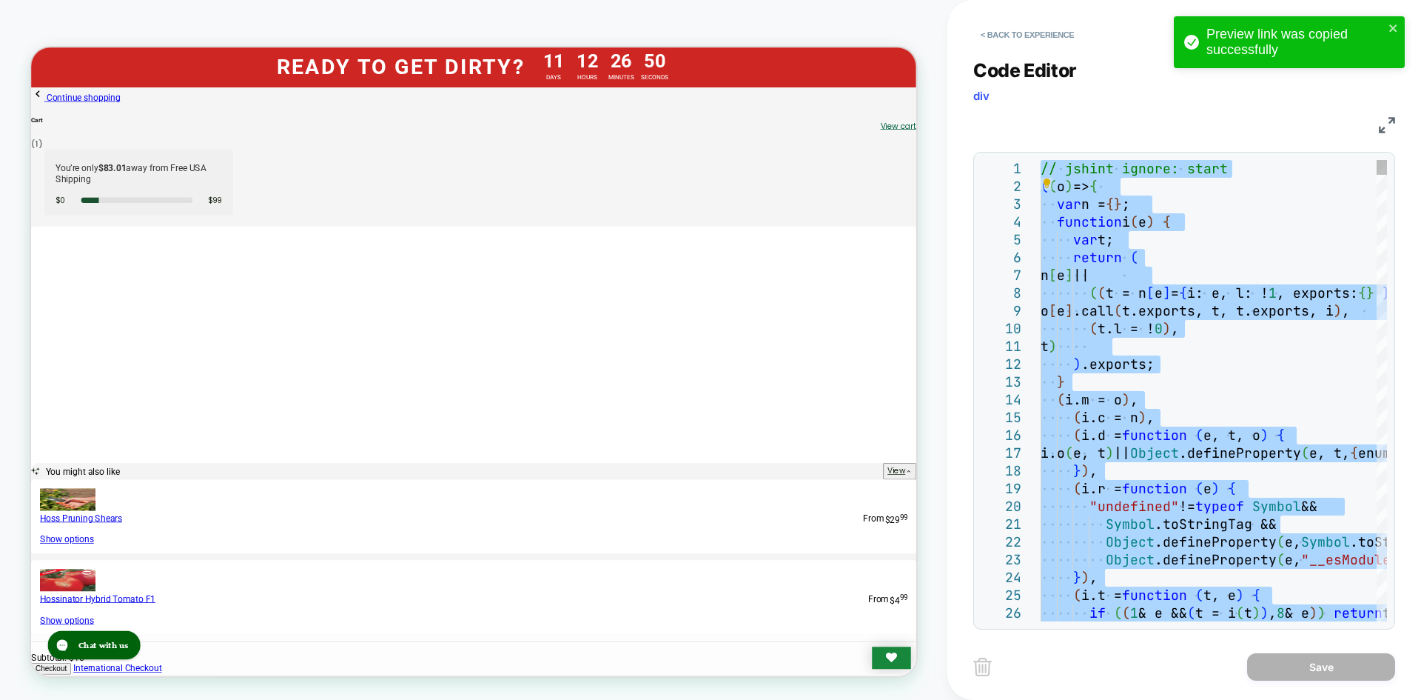
type textarea "**********"
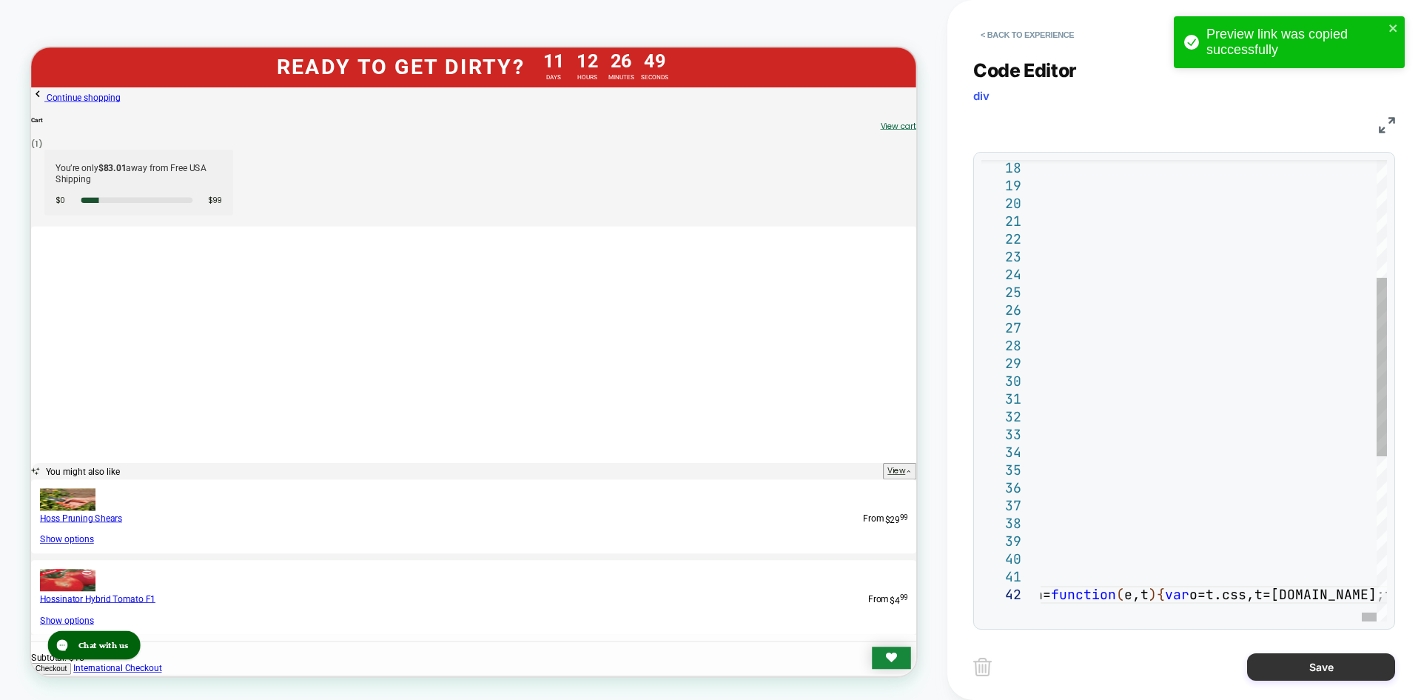
click at [1297, 677] on button "Save" at bounding box center [1321, 666] width 148 height 27
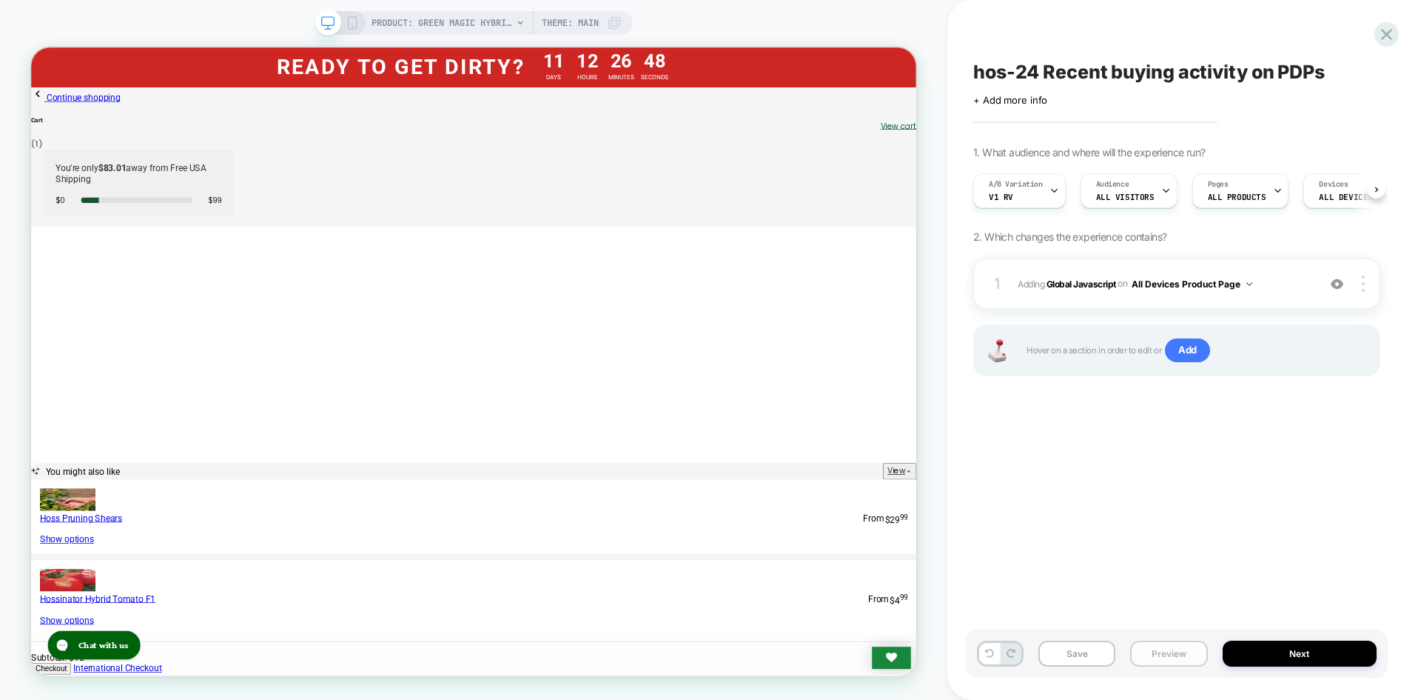
scroll to position [0, 1]
click at [1092, 657] on button "Save" at bounding box center [1077, 653] width 77 height 26
click at [1152, 657] on button "Preview" at bounding box center [1168, 653] width 77 height 26
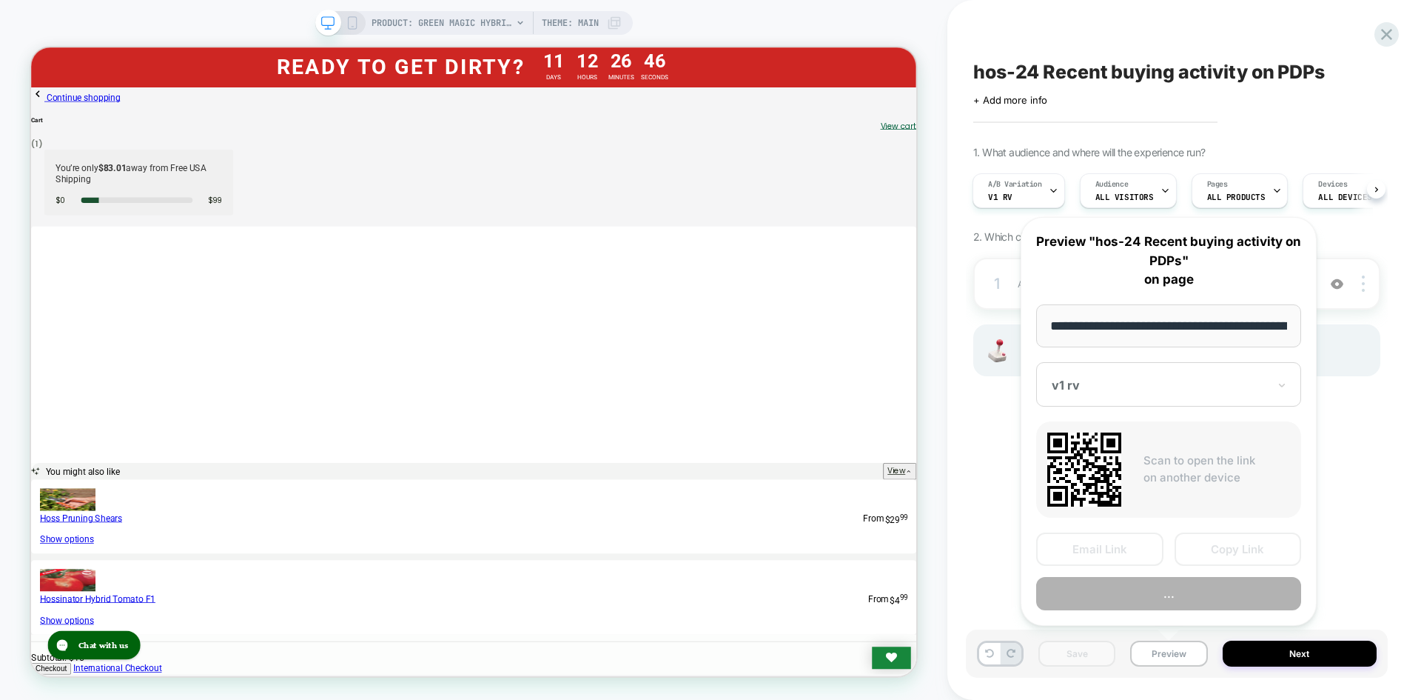
scroll to position [0, 195]
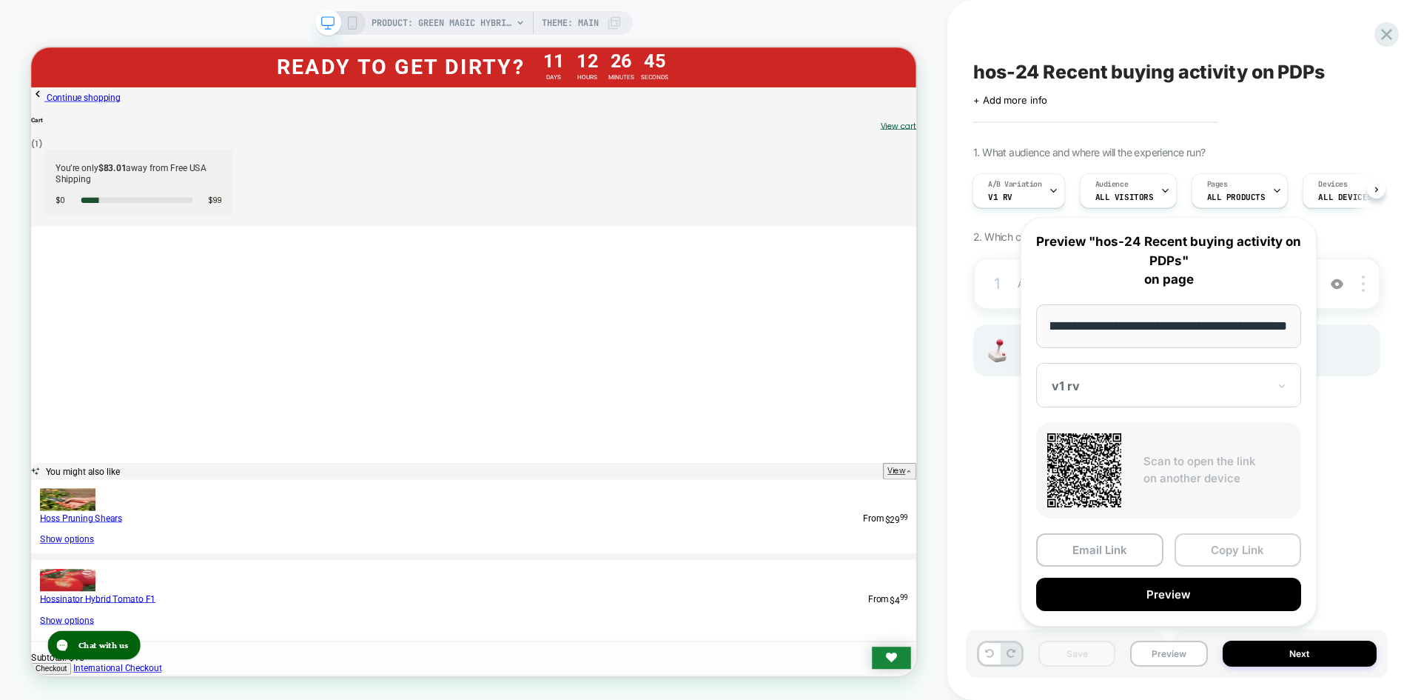
click at [1208, 549] on button "Copy Link" at bounding box center [1238, 549] width 127 height 33
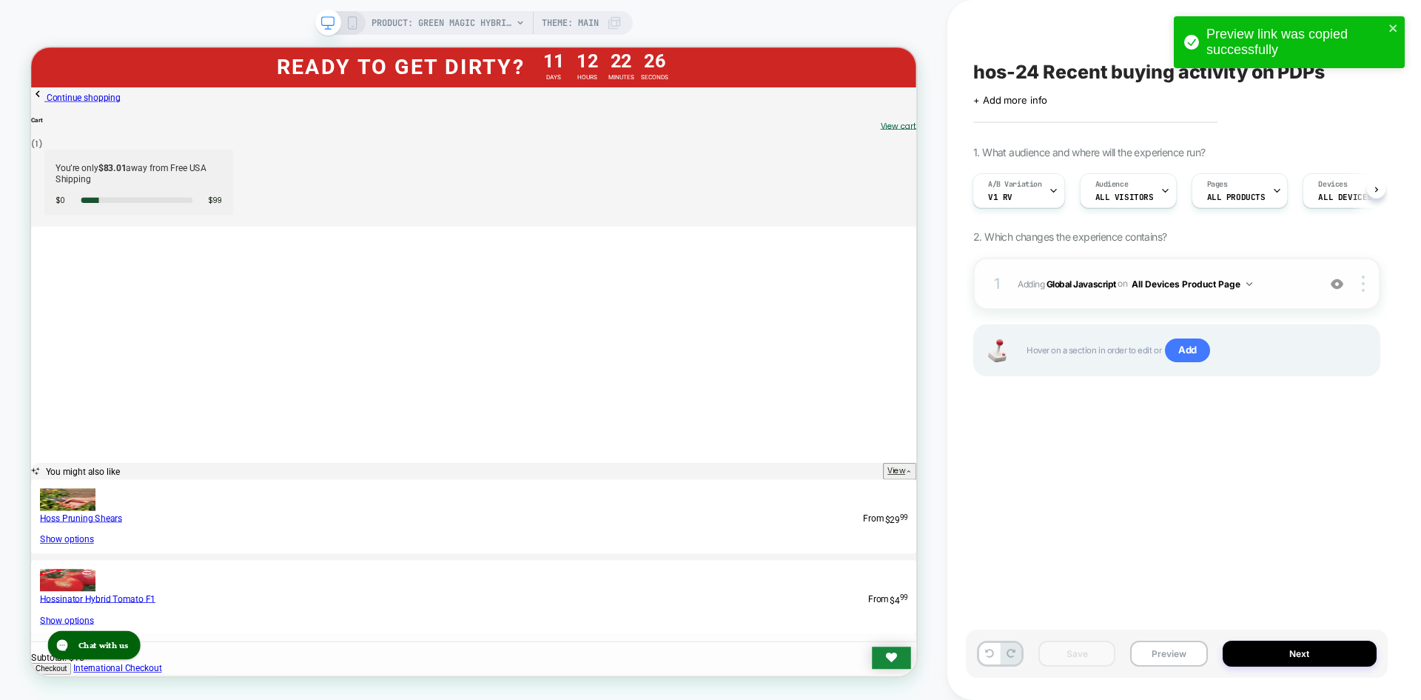
click at [1070, 289] on span "Adding Global Javascript on All Devices Product Page" at bounding box center [1164, 284] width 292 height 19
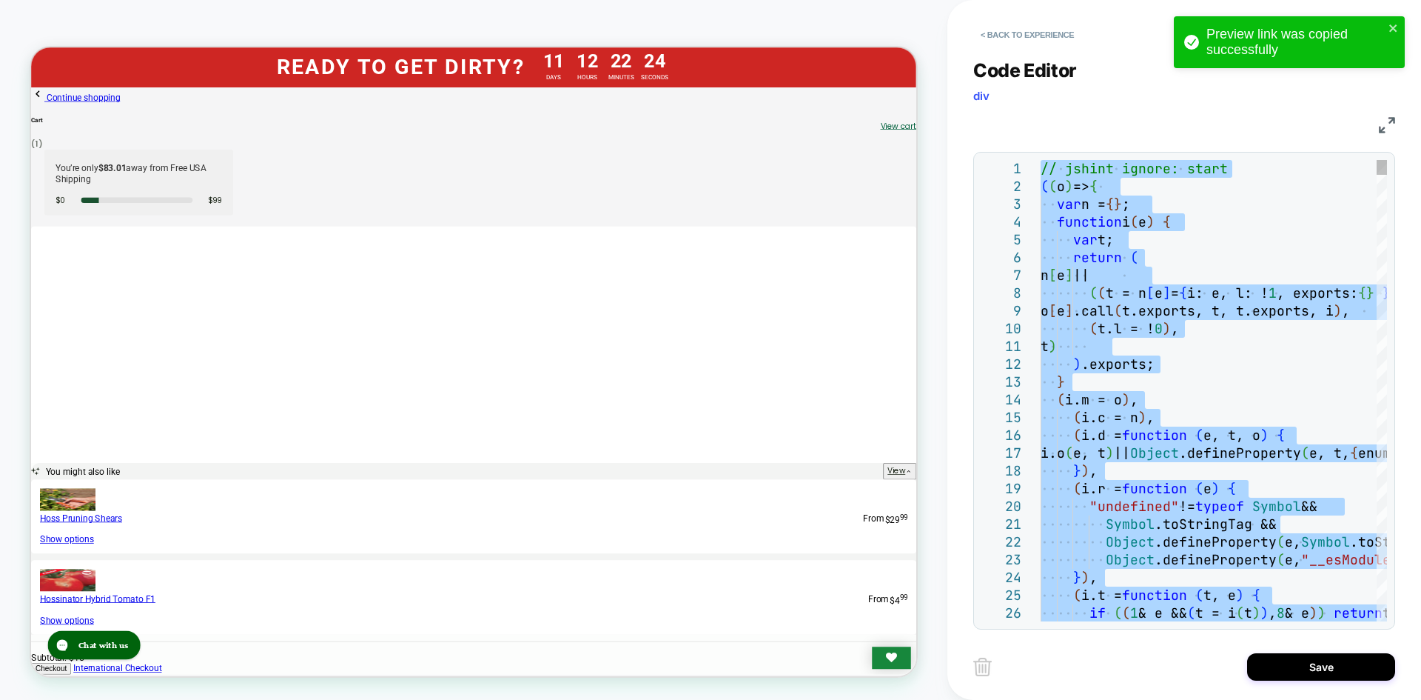
type textarea "**********"
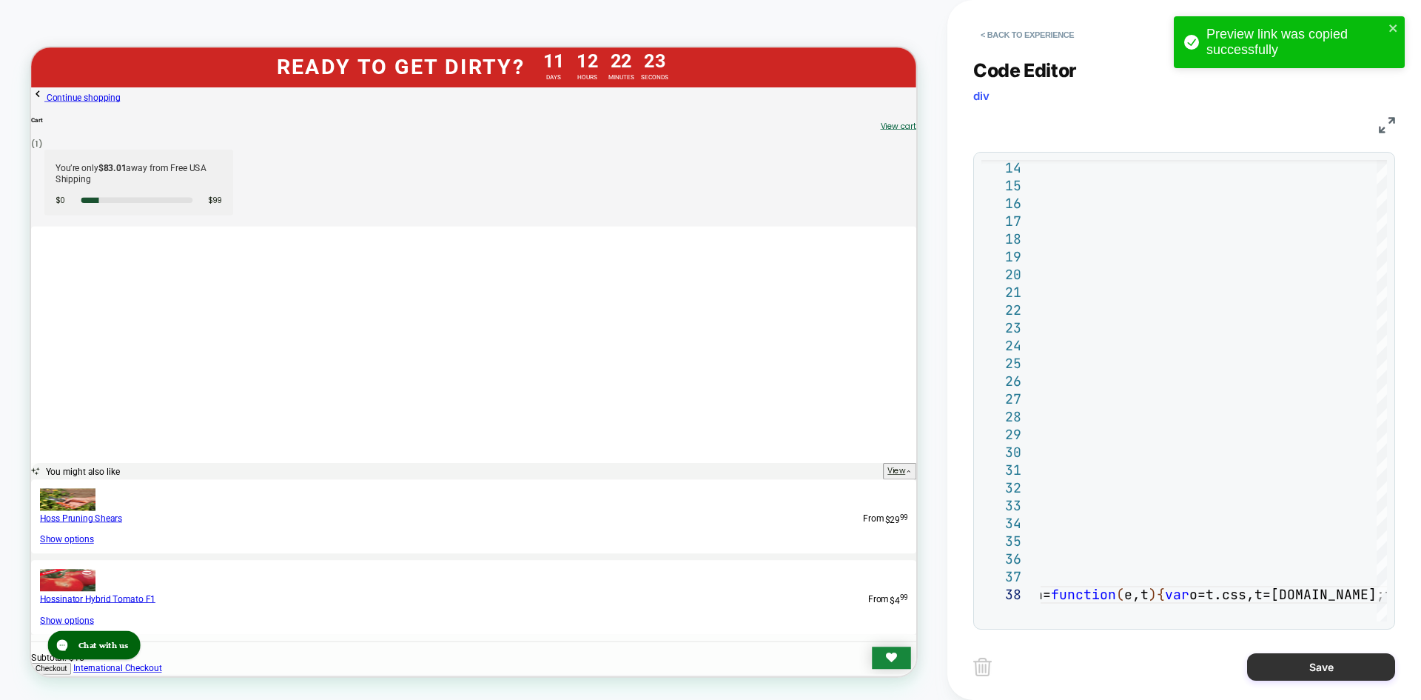
click at [1264, 662] on button "Save" at bounding box center [1321, 666] width 148 height 27
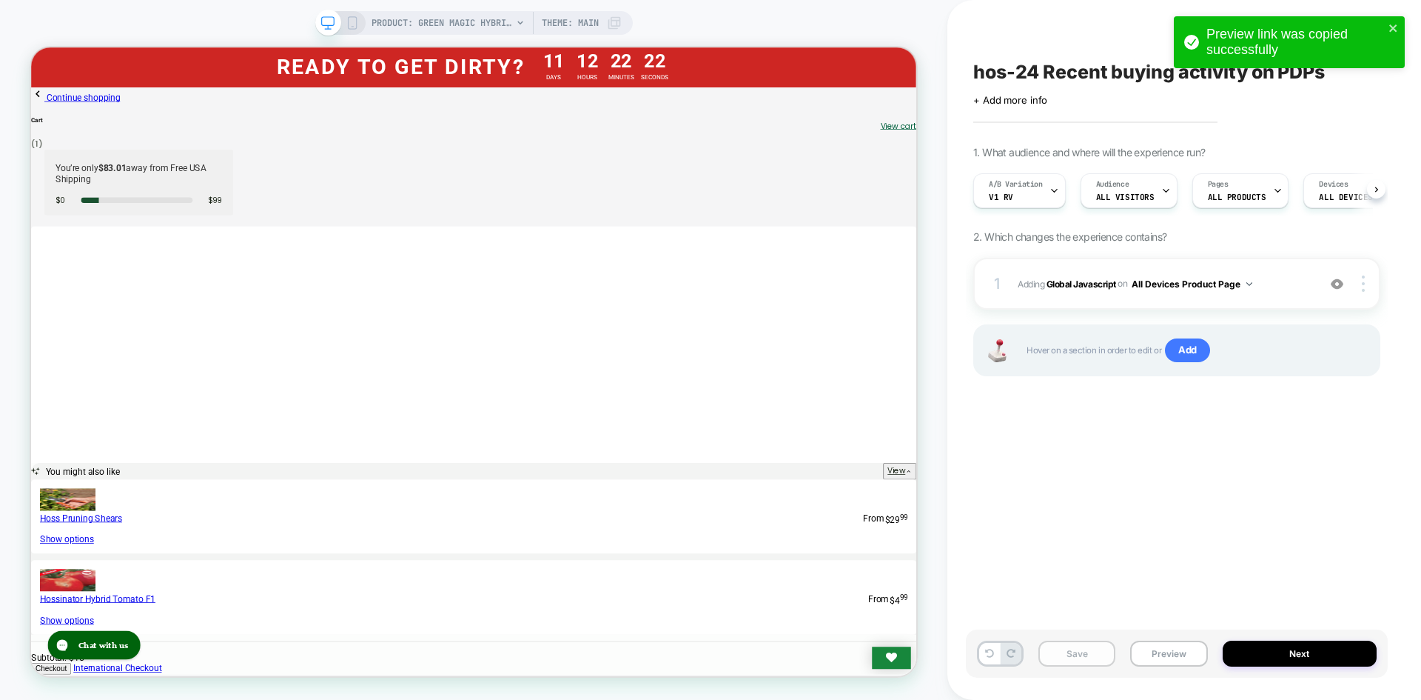
scroll to position [0, 1]
click at [1092, 666] on button "Save" at bounding box center [1077, 653] width 77 height 26
click at [1086, 649] on button "Save" at bounding box center [1077, 653] width 77 height 26
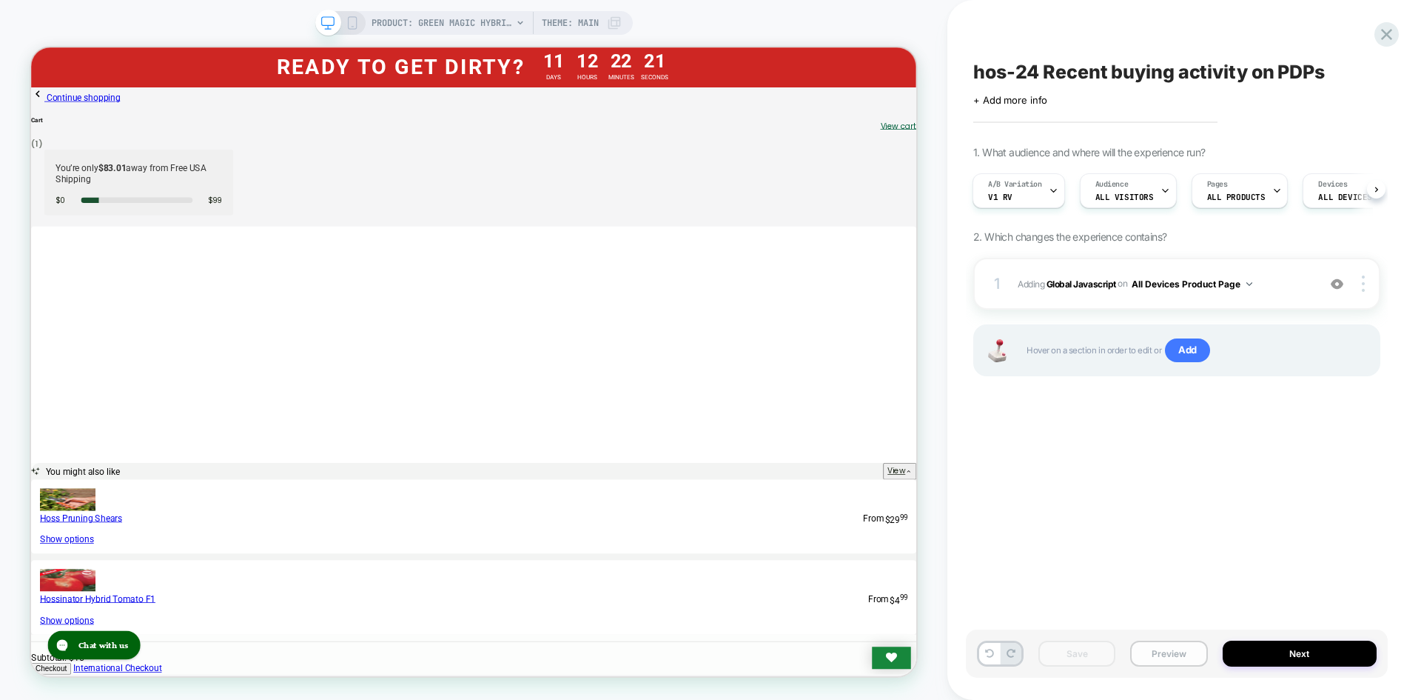
click at [1190, 657] on button "Preview" at bounding box center [1168, 653] width 77 height 26
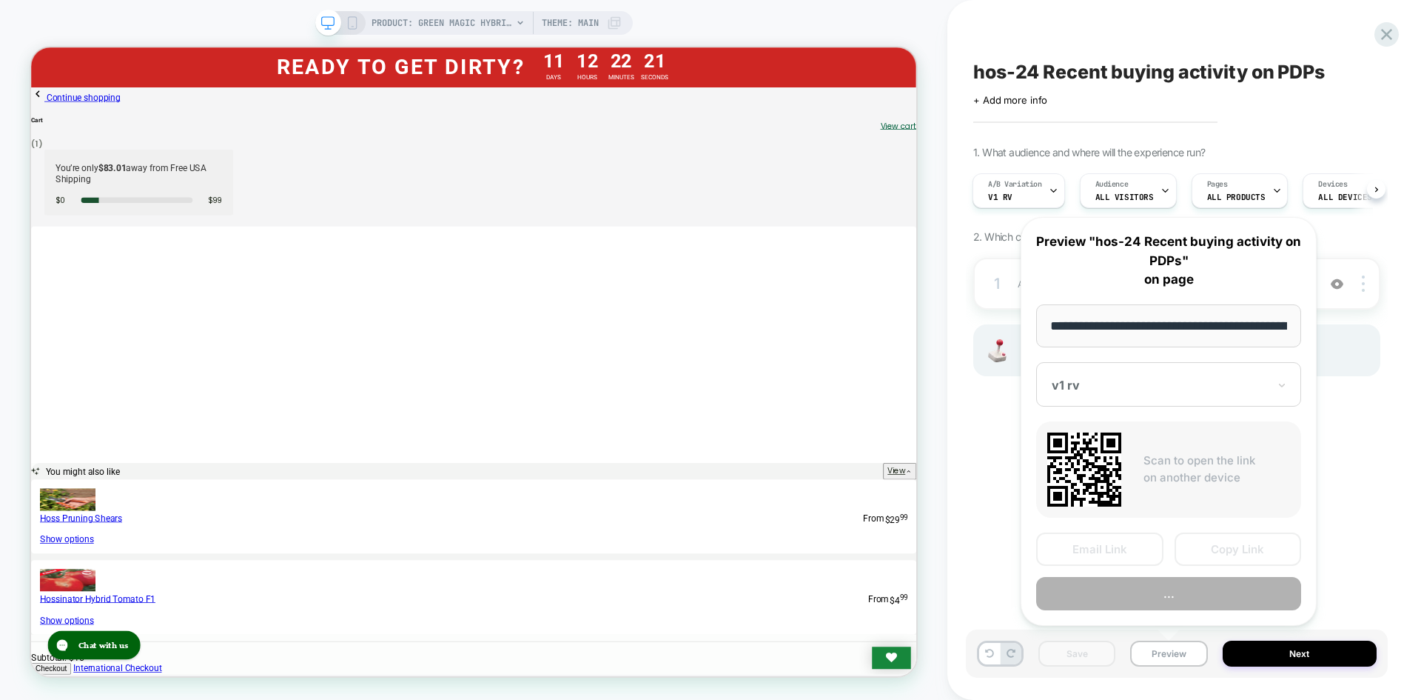
scroll to position [0, 195]
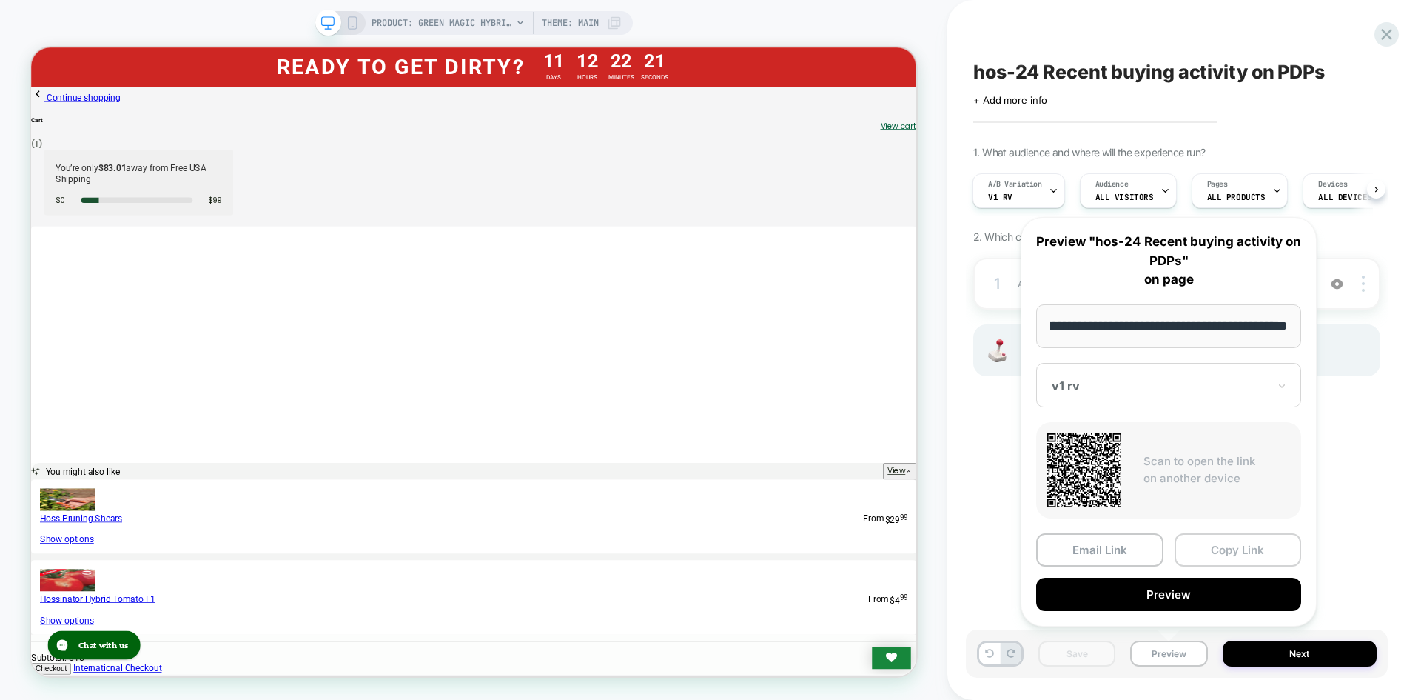
click at [1230, 554] on button "Copy Link" at bounding box center [1238, 549] width 127 height 33
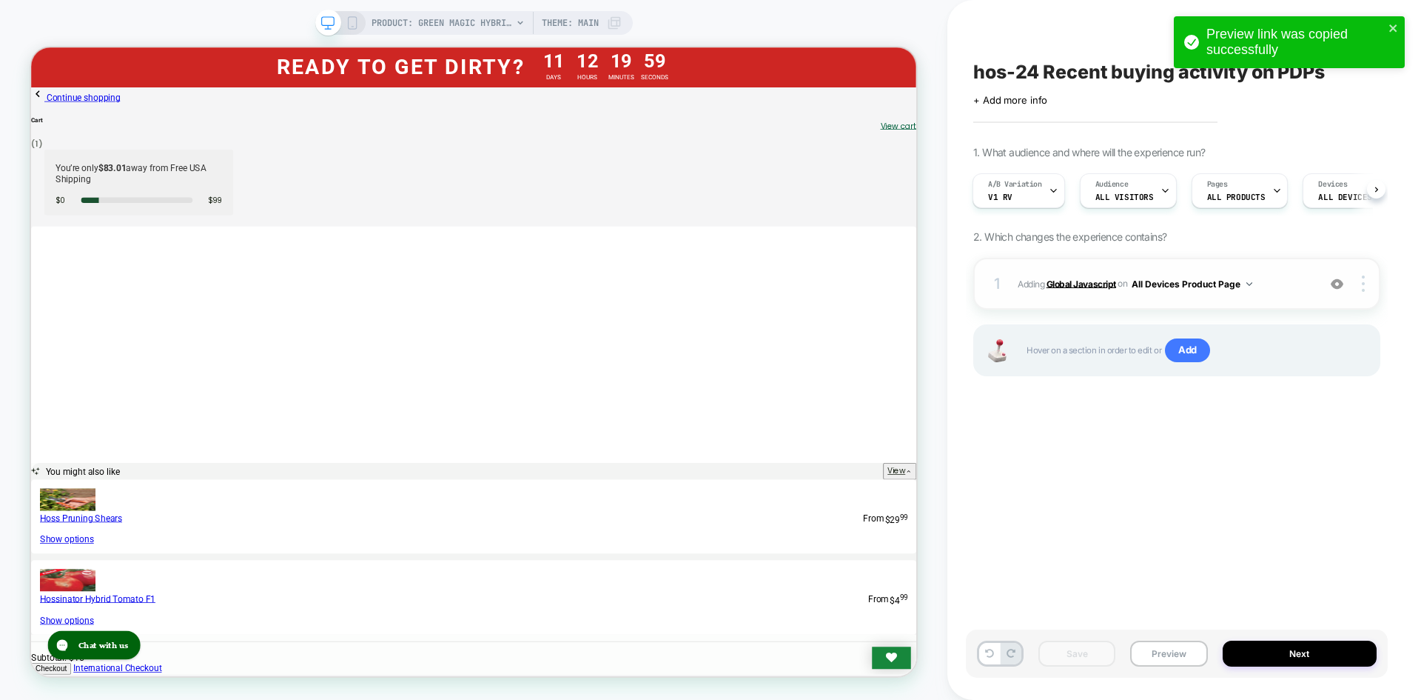
click at [1086, 281] on b "Global Javascript" at bounding box center [1082, 283] width 70 height 11
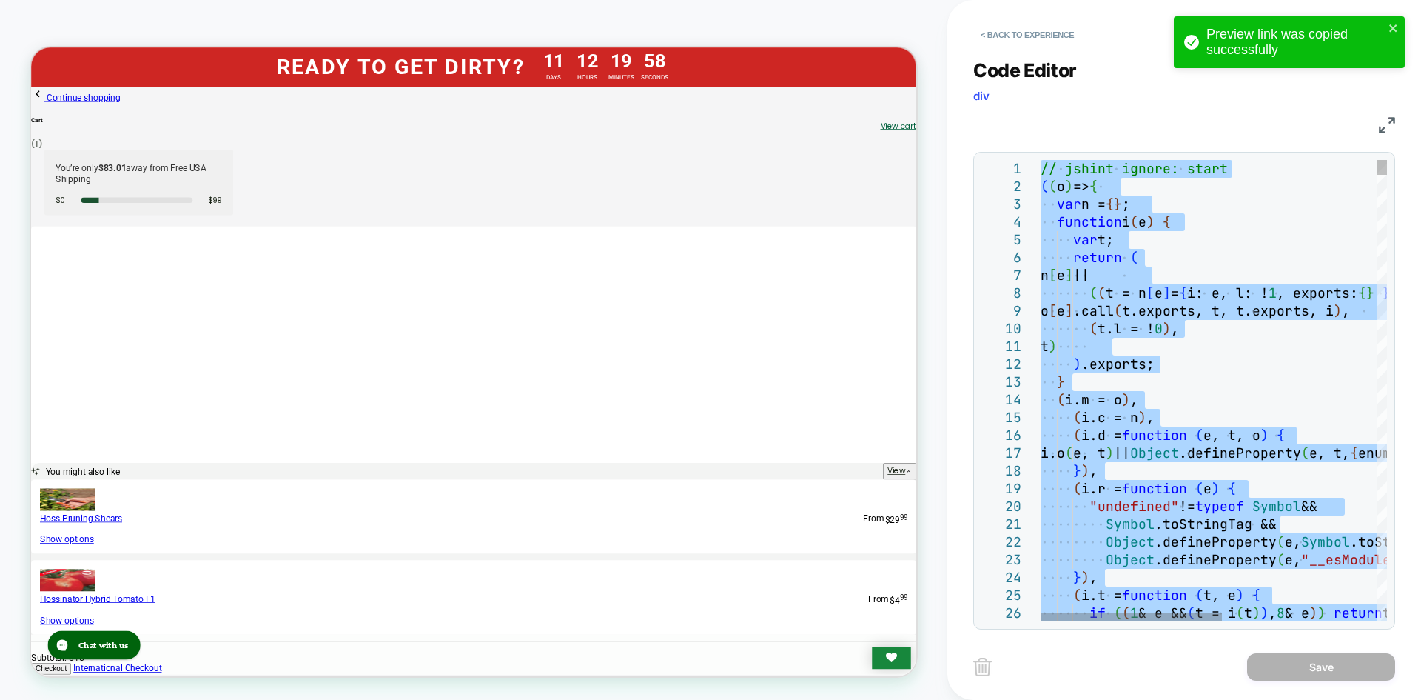
type textarea "**********"
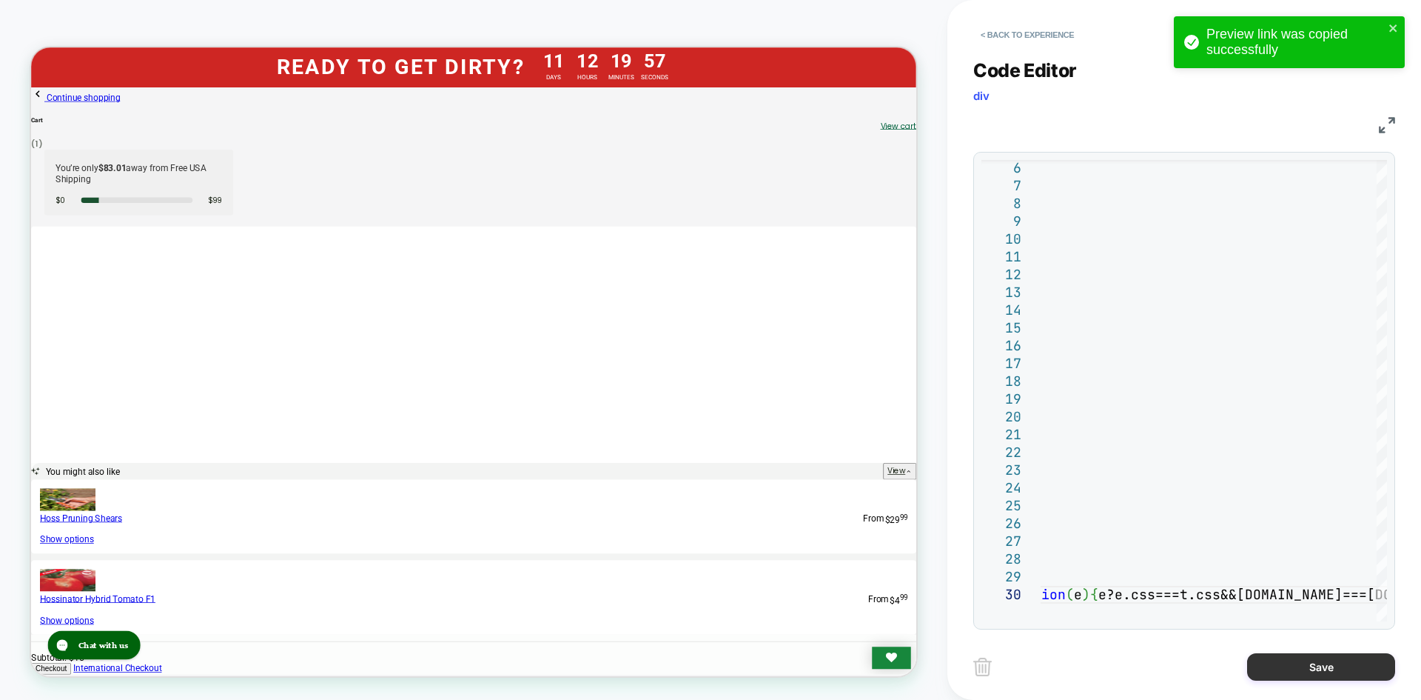
click at [1302, 671] on button "Save" at bounding box center [1321, 666] width 148 height 27
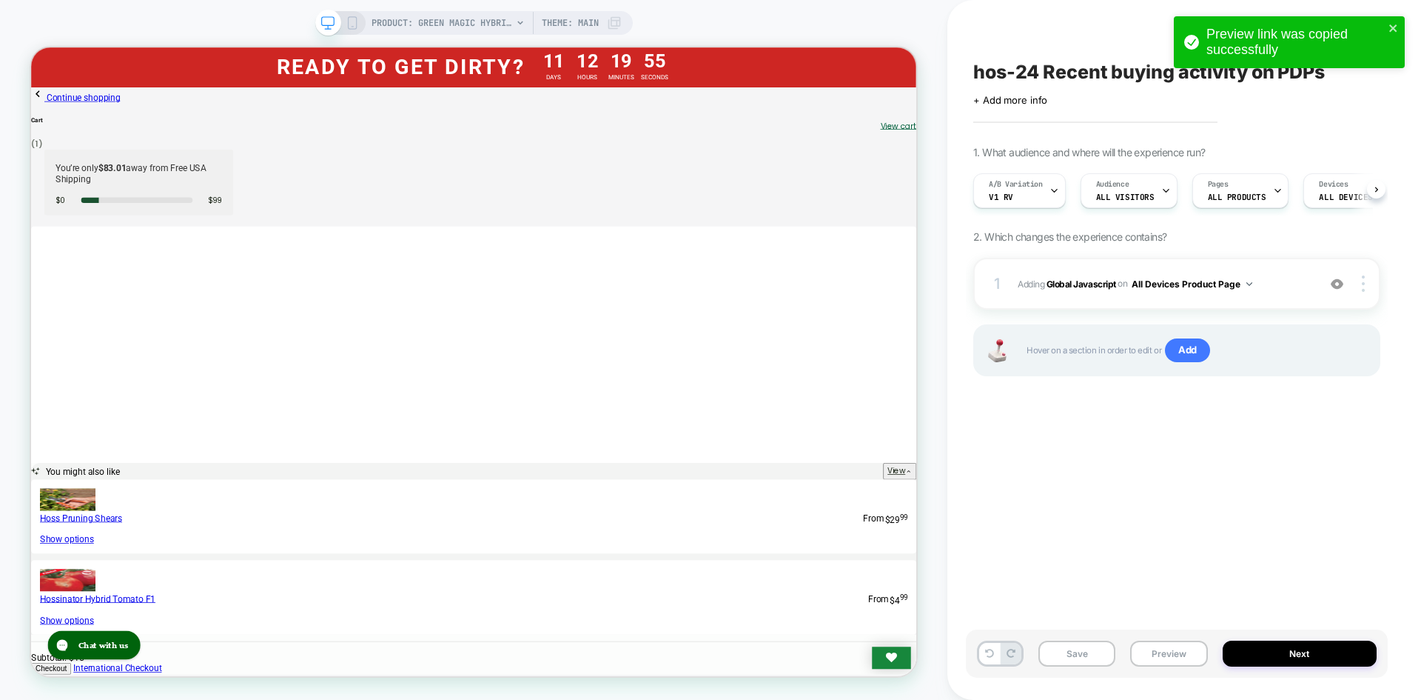
scroll to position [0, 1]
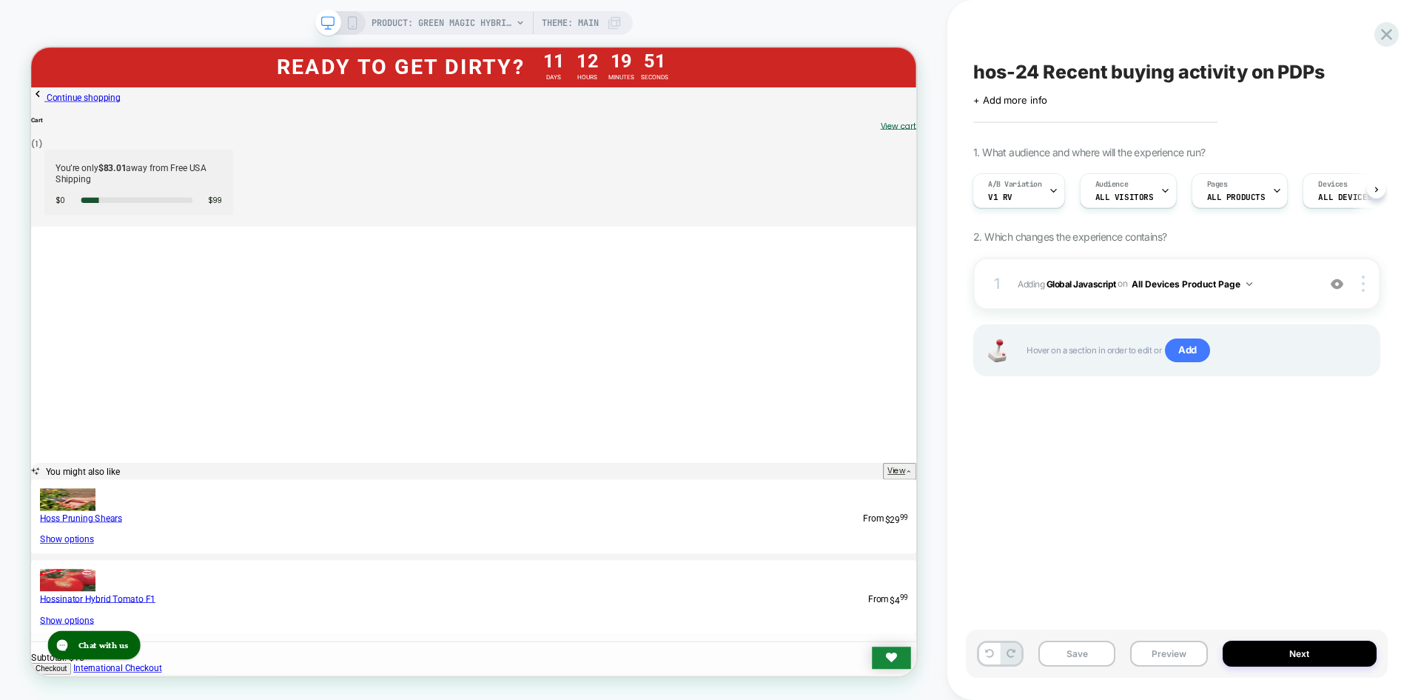
click at [1100, 671] on div "Save Preview Next" at bounding box center [1177, 653] width 422 height 48
click at [1096, 655] on button "Save" at bounding box center [1077, 653] width 77 height 26
click at [1148, 654] on button "Preview" at bounding box center [1168, 653] width 77 height 26
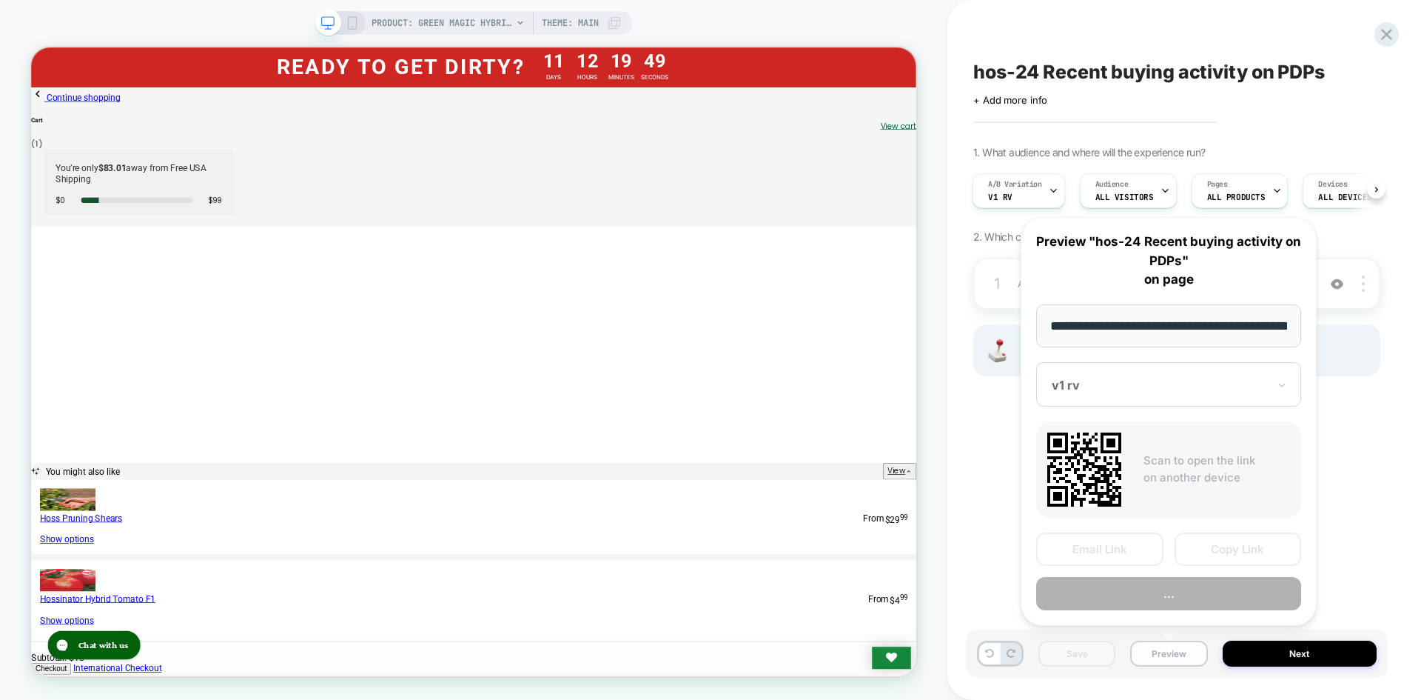
scroll to position [0, 195]
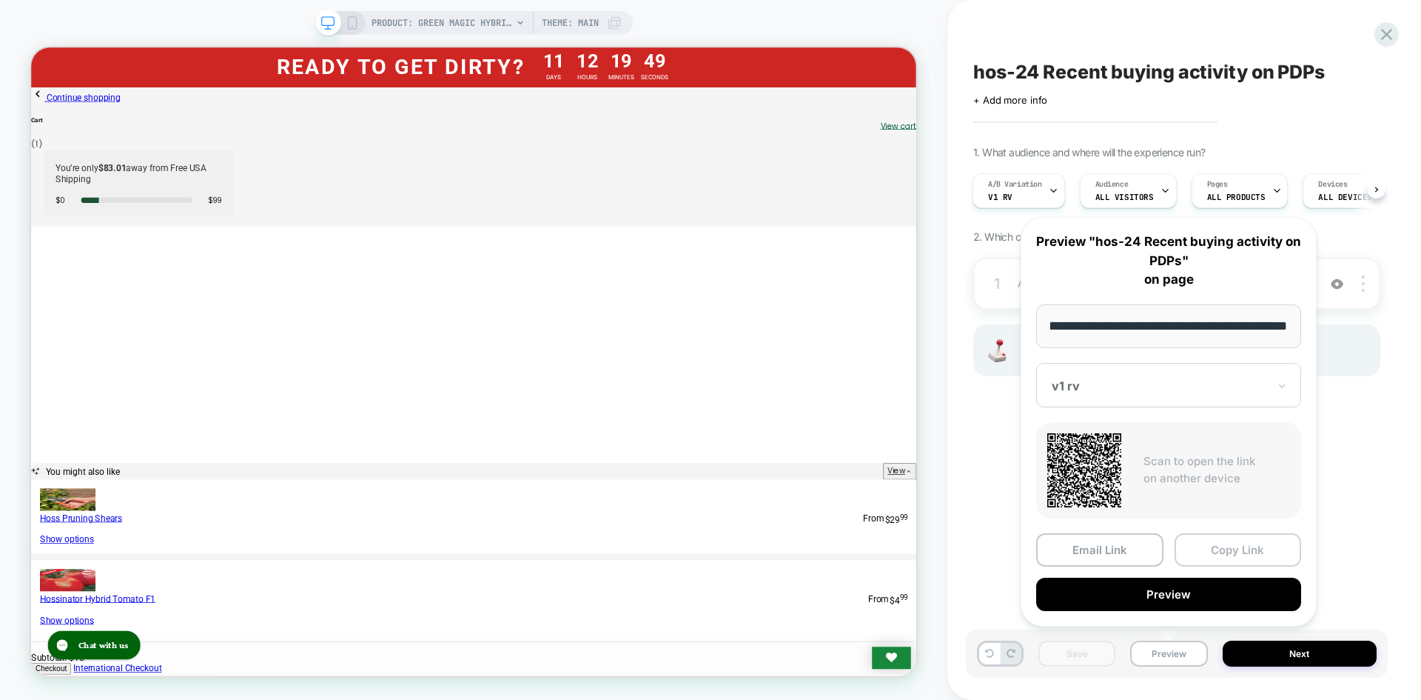
click at [1236, 563] on button "Copy Link" at bounding box center [1238, 549] width 127 height 33
